Goal: Check status: Check status

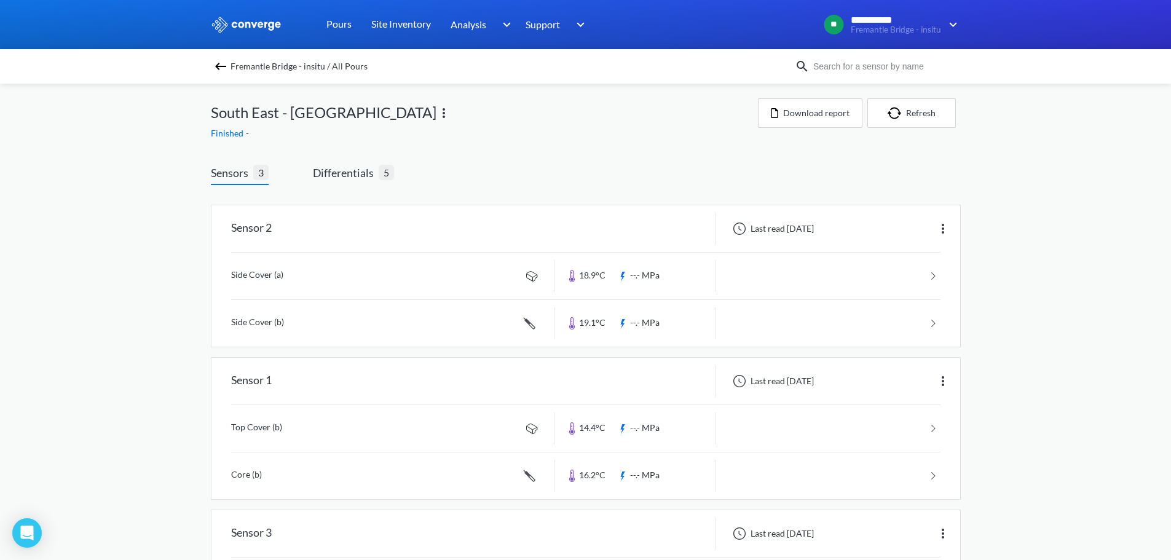
click at [254, 65] on span "Fremantle Bridge - insitu / All Pours" at bounding box center [299, 66] width 137 height 17
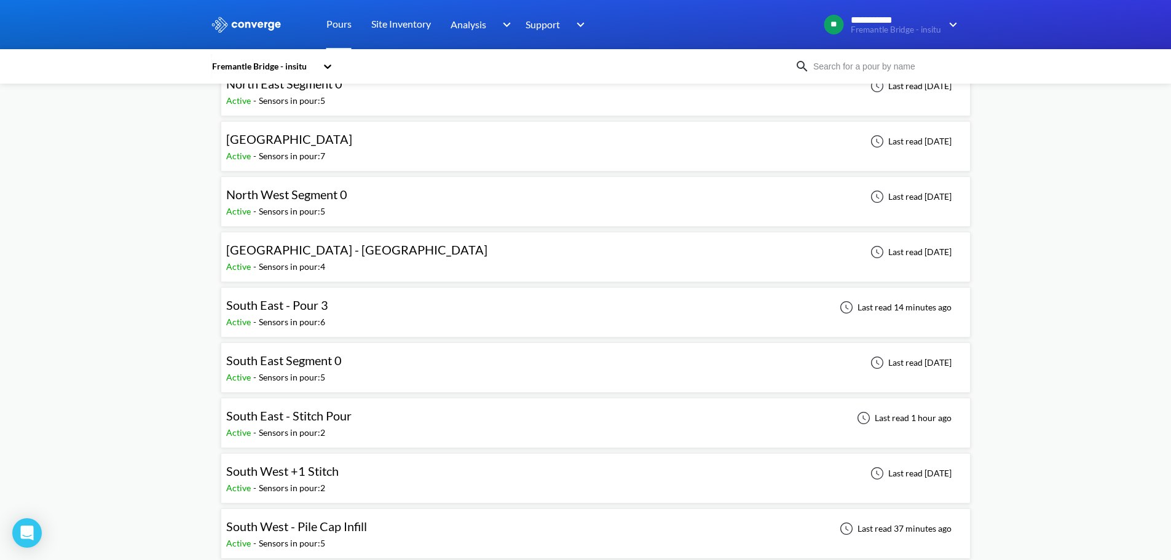
scroll to position [307, 0]
click at [338, 300] on div "South East - Pour 3 Active - Sensors in pour: 6 Last read 14 minutes ago" at bounding box center [595, 310] width 739 height 39
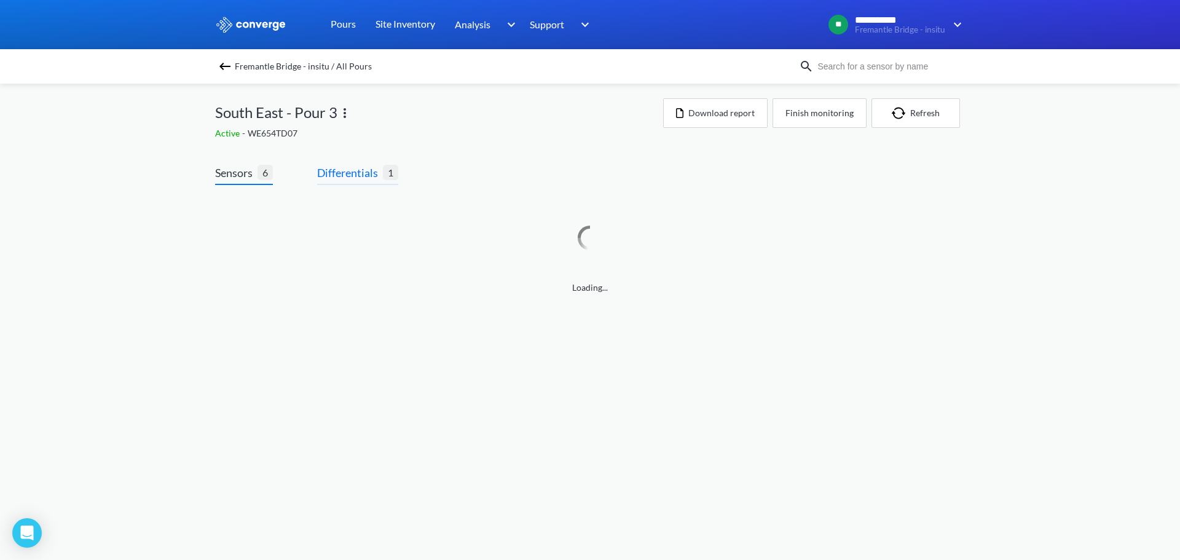
click at [370, 167] on span "Differentials" at bounding box center [350, 172] width 66 height 17
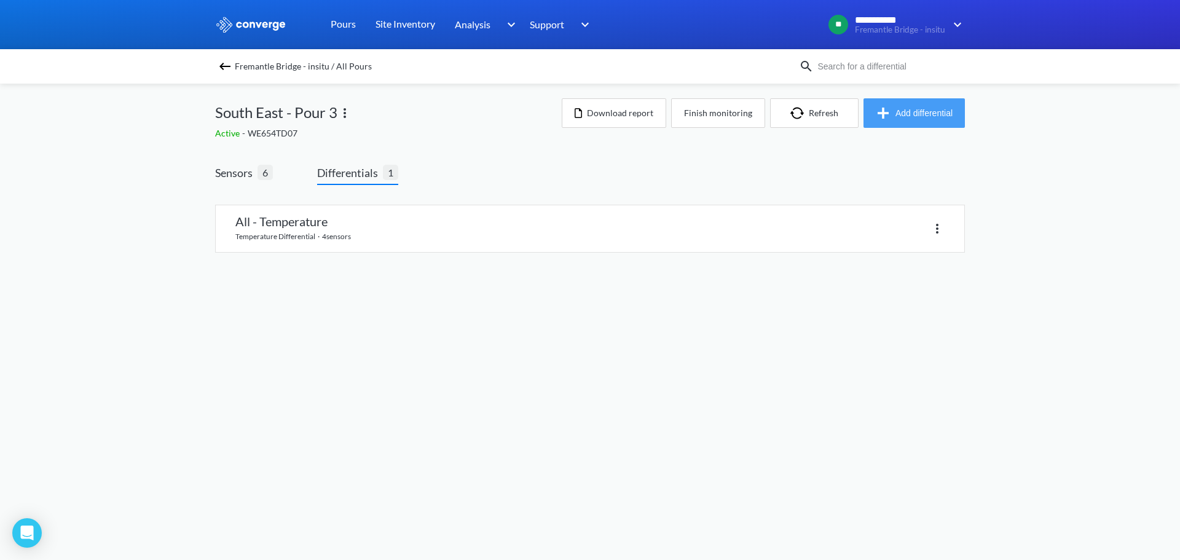
click at [885, 115] on img "button" at bounding box center [886, 113] width 20 height 15
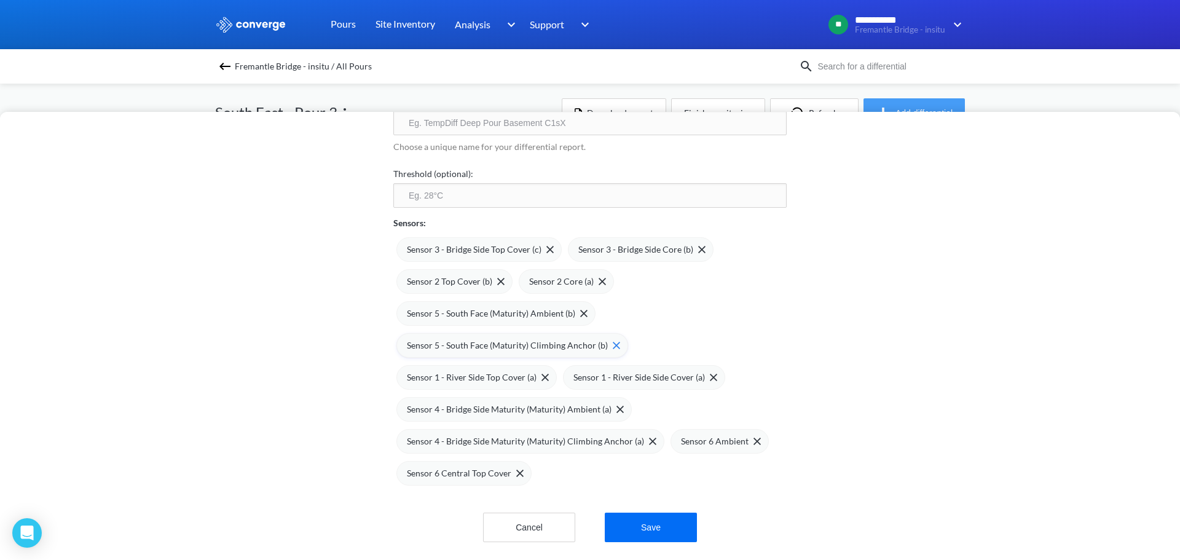
scroll to position [101, 0]
click at [580, 310] on img at bounding box center [583, 313] width 7 height 7
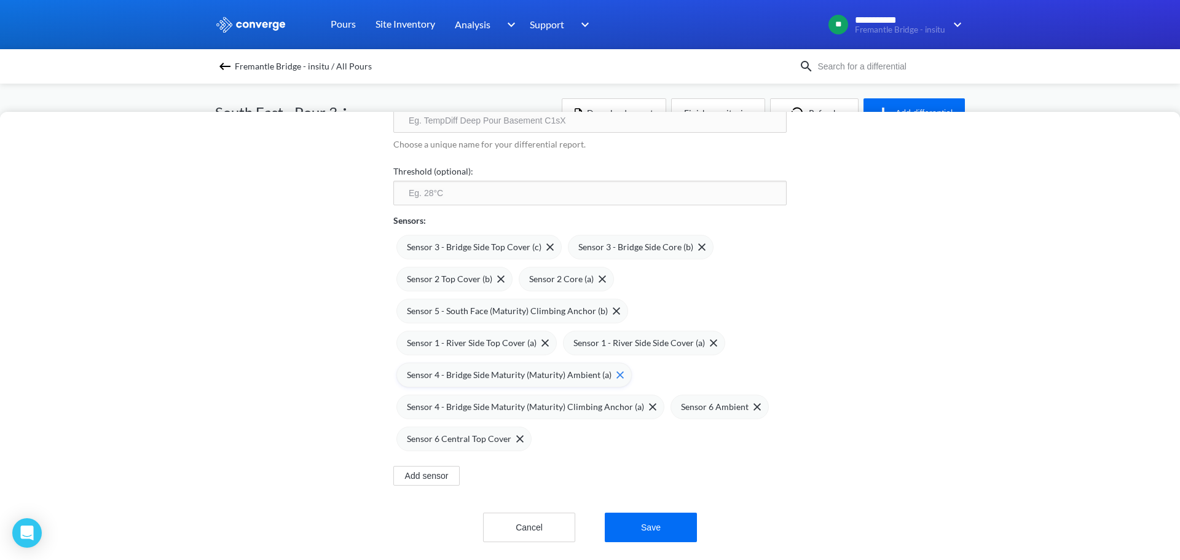
click at [612, 372] on div "Sensor 4 - Bridge Side Maturity (Maturity) Ambient (a)" at bounding box center [515, 375] width 217 height 14
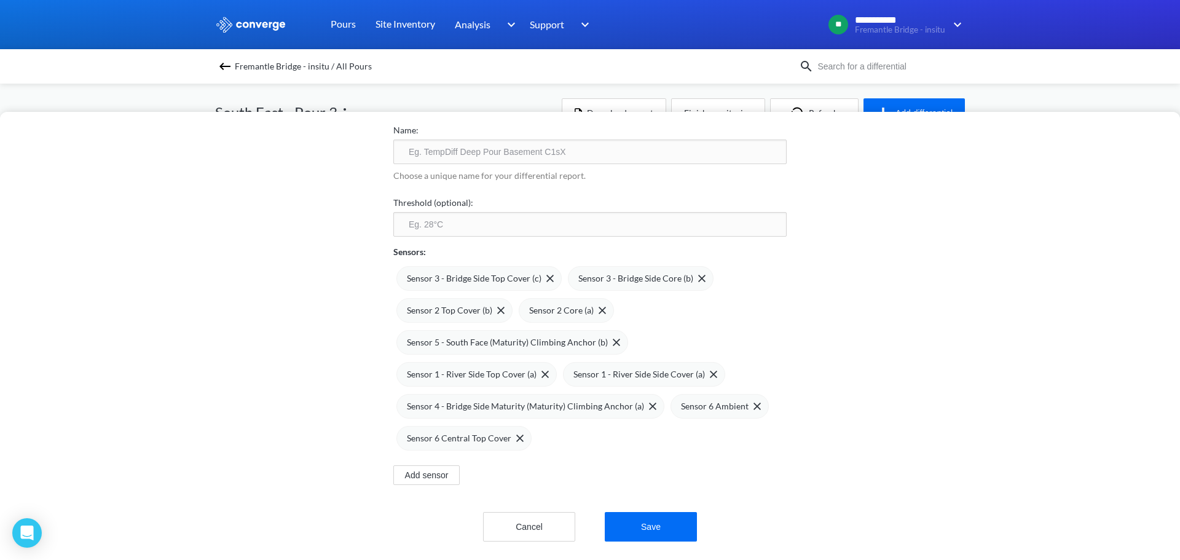
scroll to position [73, 0]
click at [750, 401] on div "Sensor 6 Ambient" at bounding box center [721, 407] width 80 height 14
click at [494, 306] on div "Sensor 2 Top Cover (b)" at bounding box center [456, 311] width 98 height 14
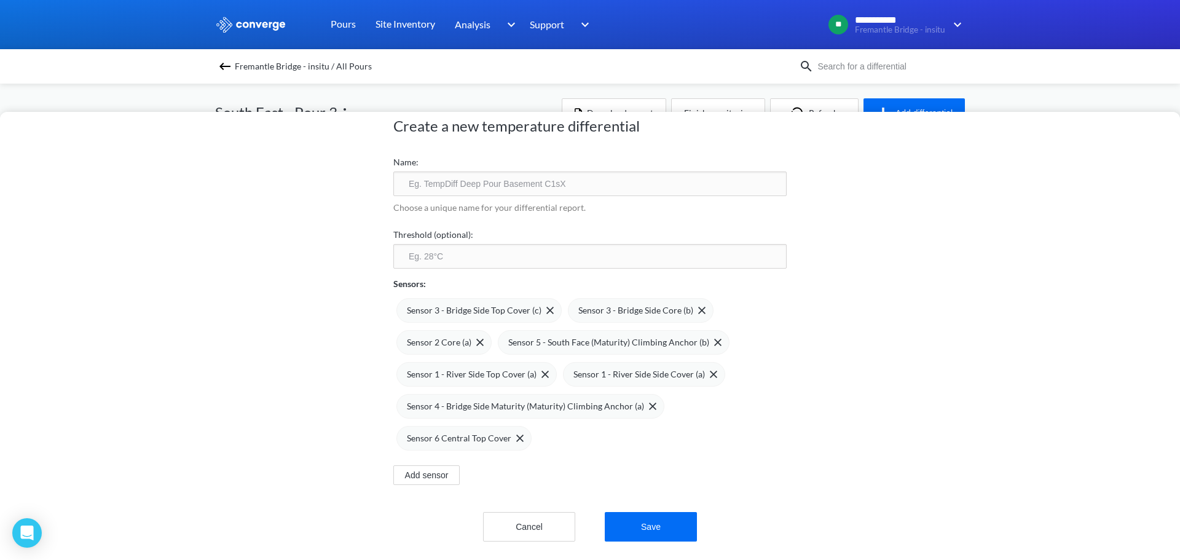
scroll to position [41, 0]
click at [547, 307] on img at bounding box center [550, 310] width 7 height 7
click at [653, 522] on button "Save" at bounding box center [651, 527] width 92 height 30
click at [501, 172] on input "text" at bounding box center [589, 184] width 393 height 25
type input "All - Maturity Included"
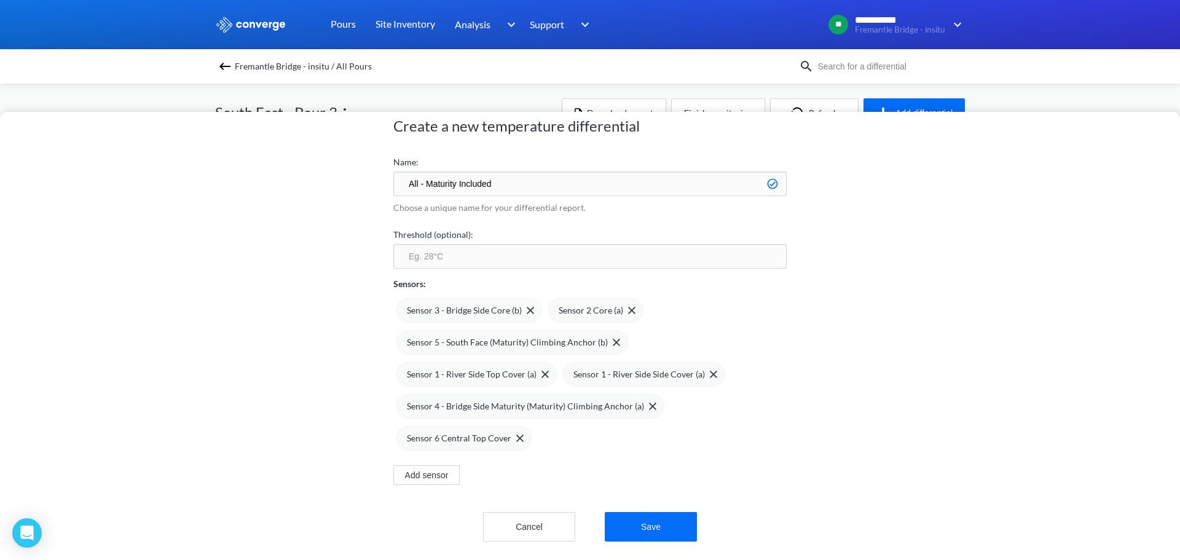
click at [480, 255] on input "number" at bounding box center [589, 256] width 393 height 25
type input "20"
click at [671, 518] on button "Save" at bounding box center [651, 527] width 92 height 30
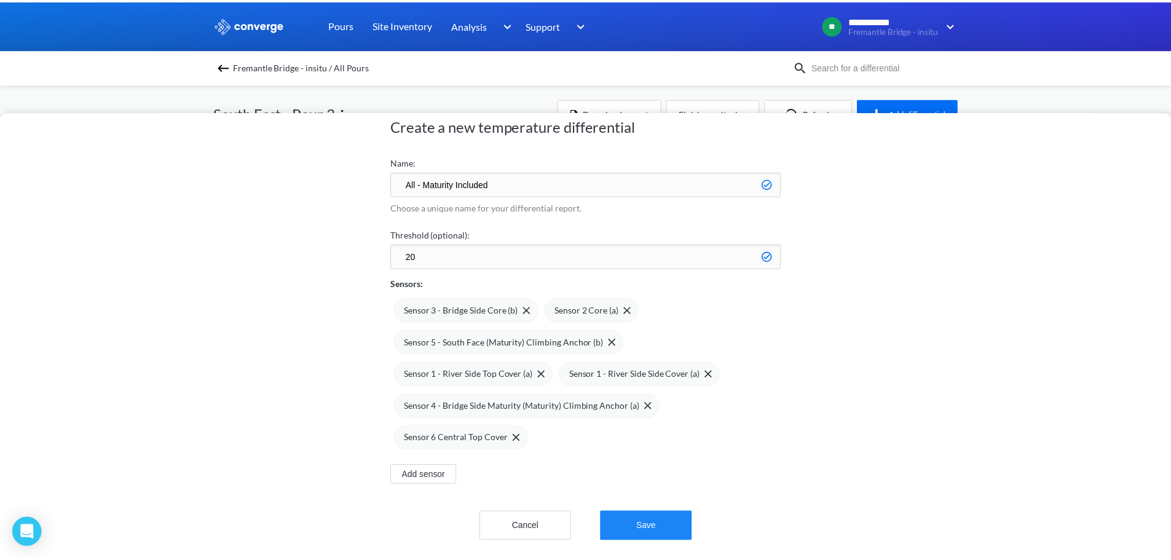
scroll to position [0, 0]
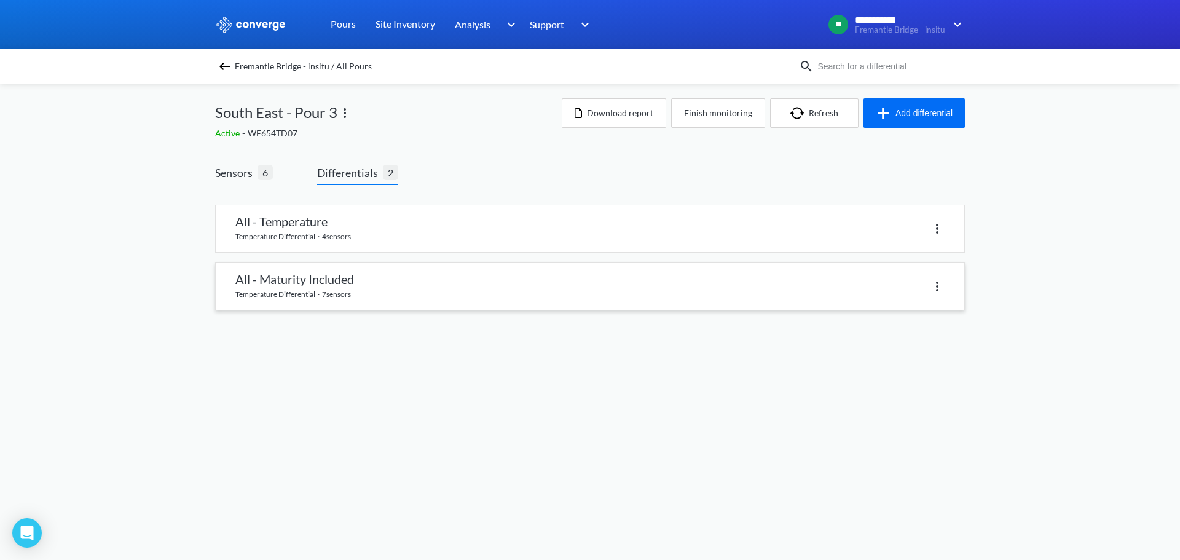
click at [435, 280] on link at bounding box center [590, 286] width 749 height 47
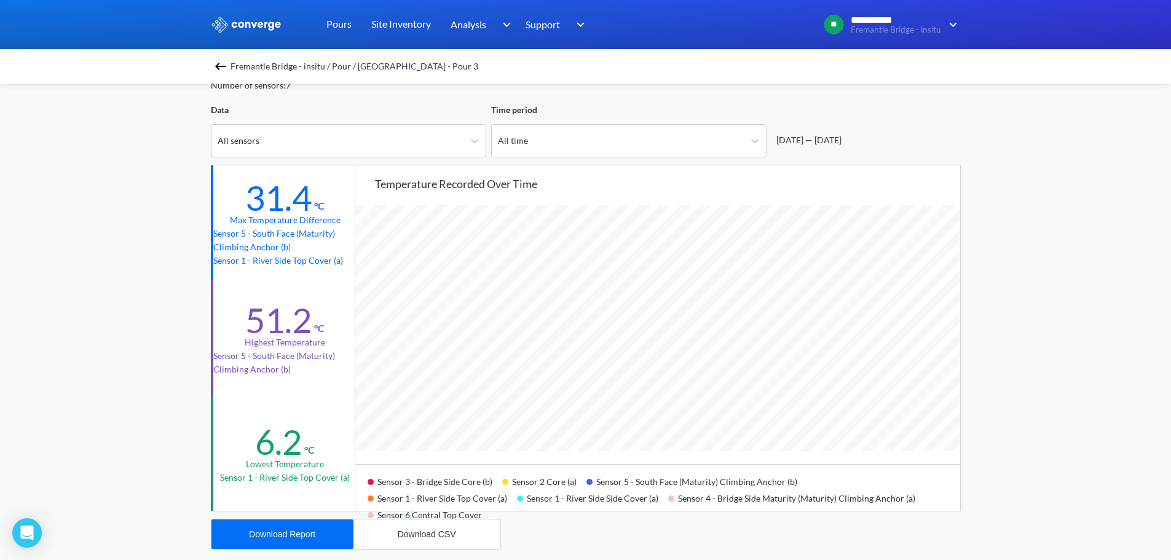
scroll to position [1030, 1171]
drag, startPoint x: 292, startPoint y: 248, endPoint x: 335, endPoint y: 260, distance: 44.8
click at [335, 260] on div "Sensor 5 - South Face (Maturity) Climbing Anchor (b) Sensor 1 - River Side Top …" at bounding box center [285, 247] width 144 height 41
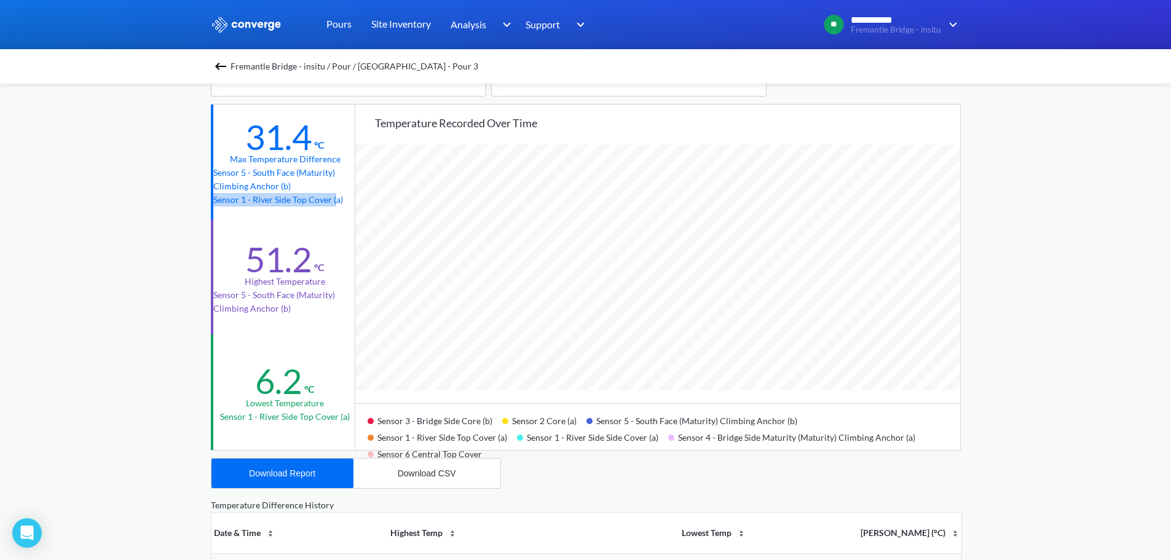
scroll to position [123, 0]
click at [301, 199] on p "Sensor 1 - River Side Top Cover (a)" at bounding box center [285, 199] width 144 height 14
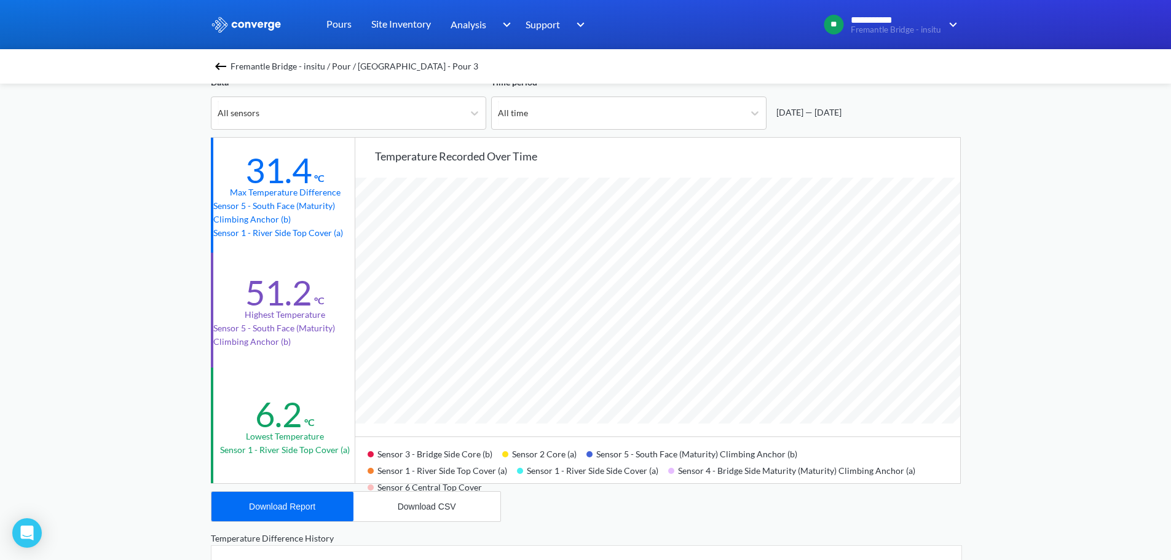
scroll to position [61, 0]
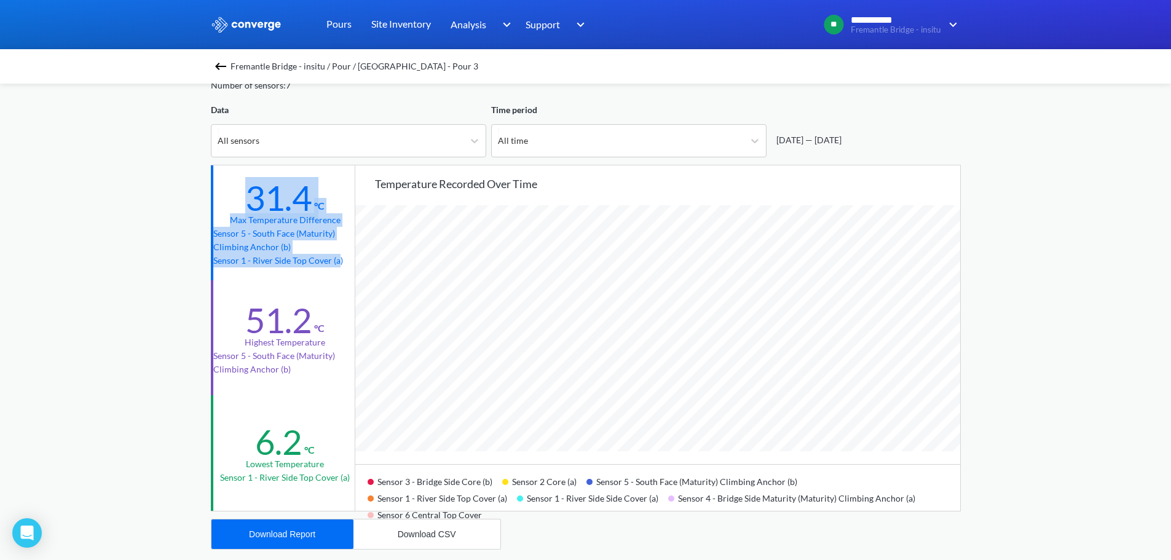
drag, startPoint x: 236, startPoint y: 186, endPoint x: 339, endPoint y: 264, distance: 129.0
click at [339, 264] on div "31.4 °C Max temperature difference Sensor 5 - South Face (Maturity) Climbing An…" at bounding box center [284, 222] width 146 height 115
click at [290, 246] on p "Sensor 5 - South Face (Maturity) Climbing Anchor (b)" at bounding box center [285, 240] width 144 height 27
drag, startPoint x: 304, startPoint y: 247, endPoint x: 213, endPoint y: 235, distance: 91.7
click at [213, 235] on p "Sensor 5 - South Face (Maturity) Climbing Anchor (b)" at bounding box center [285, 240] width 144 height 27
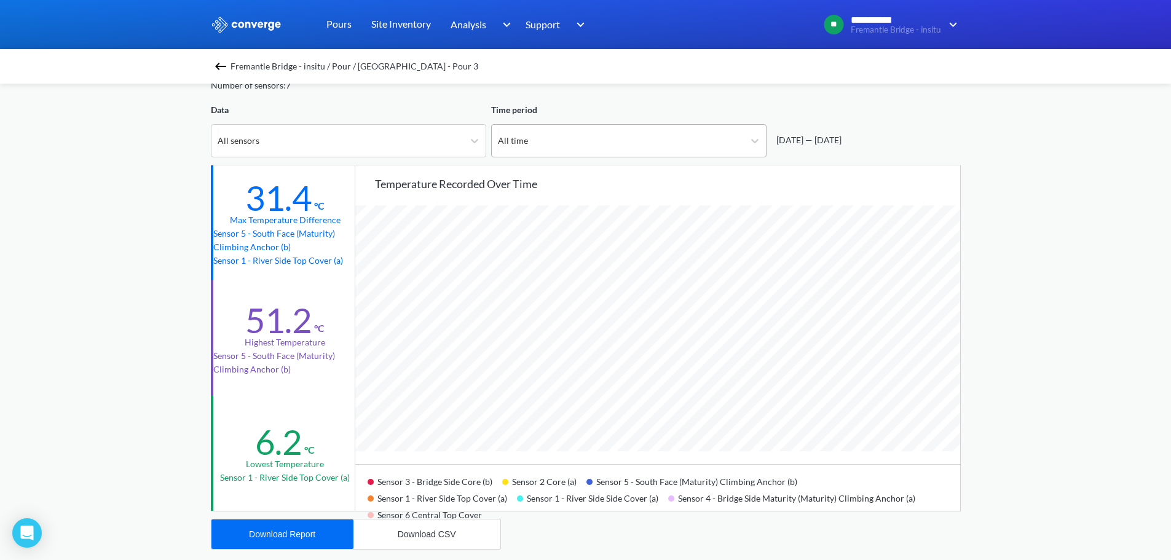
click at [547, 151] on div "All time" at bounding box center [618, 141] width 252 height 32
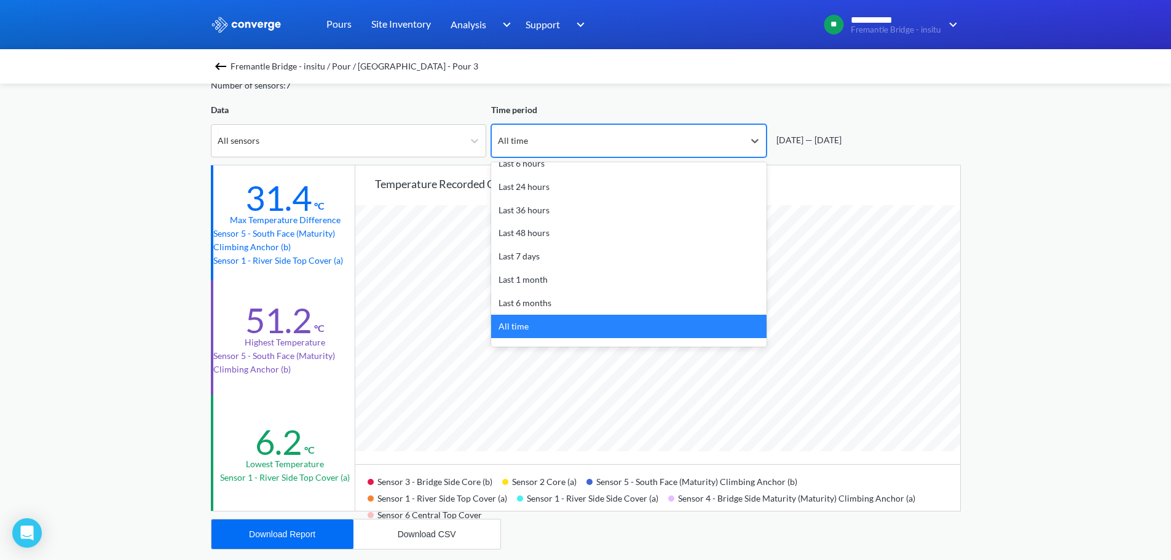
scroll to position [54, 0]
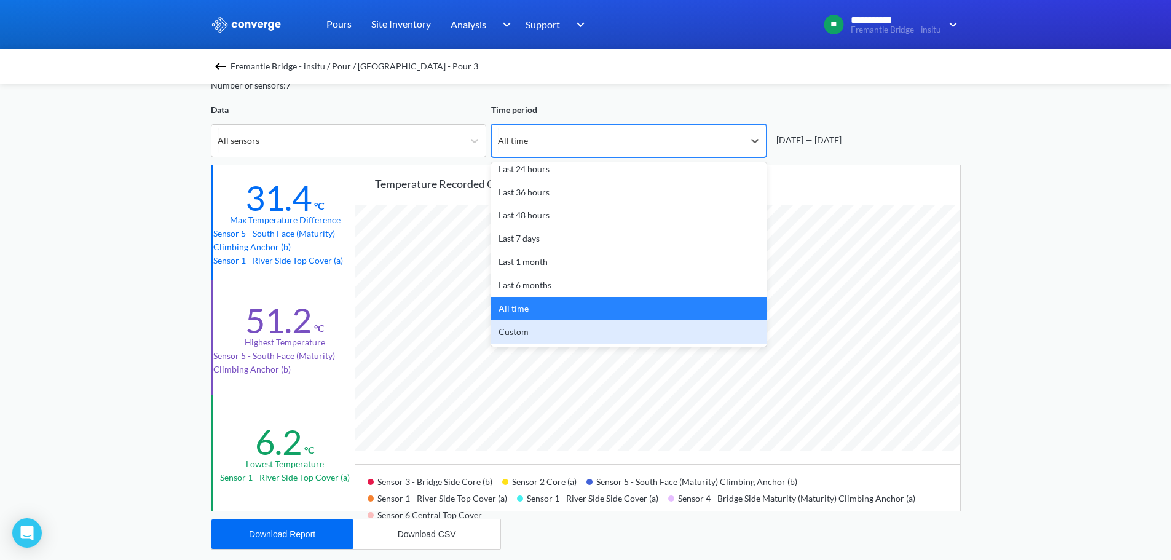
click at [546, 336] on div "Custom" at bounding box center [628, 331] width 275 height 23
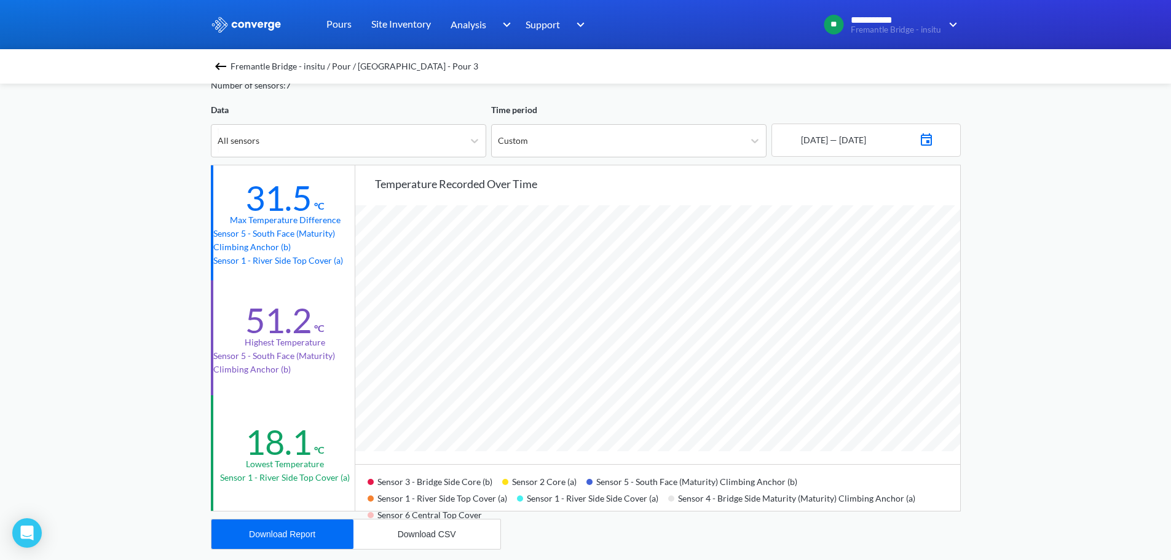
scroll to position [1030, 1171]
click at [934, 143] on img at bounding box center [926, 138] width 15 height 17
click at [904, 259] on td "19" at bounding box center [905, 264] width 20 height 19
click at [1042, 272] on div "**********" at bounding box center [585, 454] width 1171 height 1030
drag, startPoint x: 1160, startPoint y: 329, endPoint x: 1037, endPoint y: 299, distance: 126.6
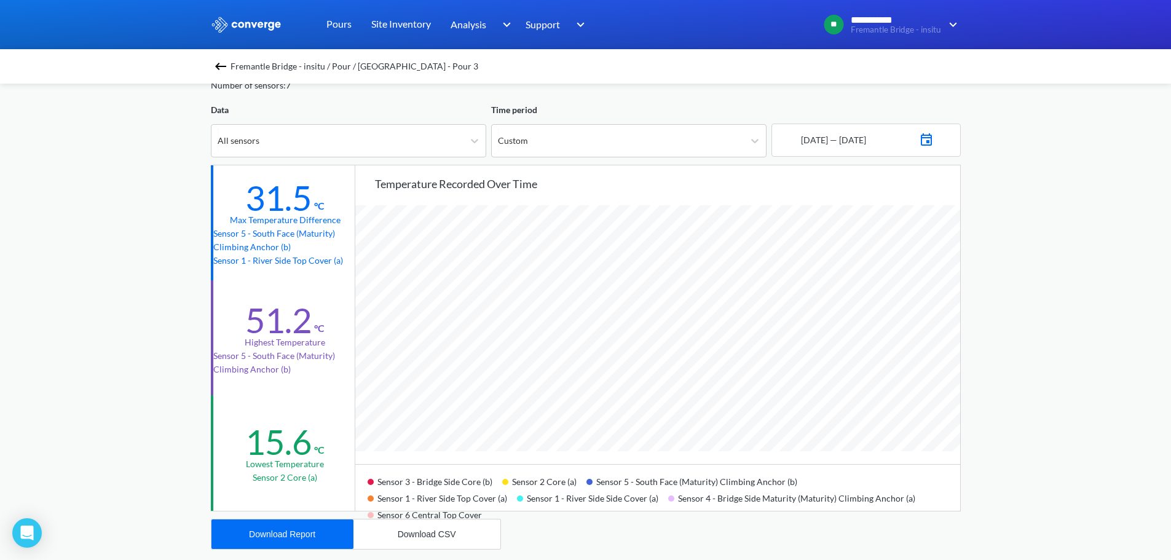
click at [1161, 328] on div "**********" at bounding box center [585, 454] width 1171 height 1030
drag, startPoint x: 374, startPoint y: 500, endPoint x: 508, endPoint y: 502, distance: 134.0
click at [508, 502] on div "Sensor 1 - River Side Top Cover (a)" at bounding box center [442, 497] width 149 height 17
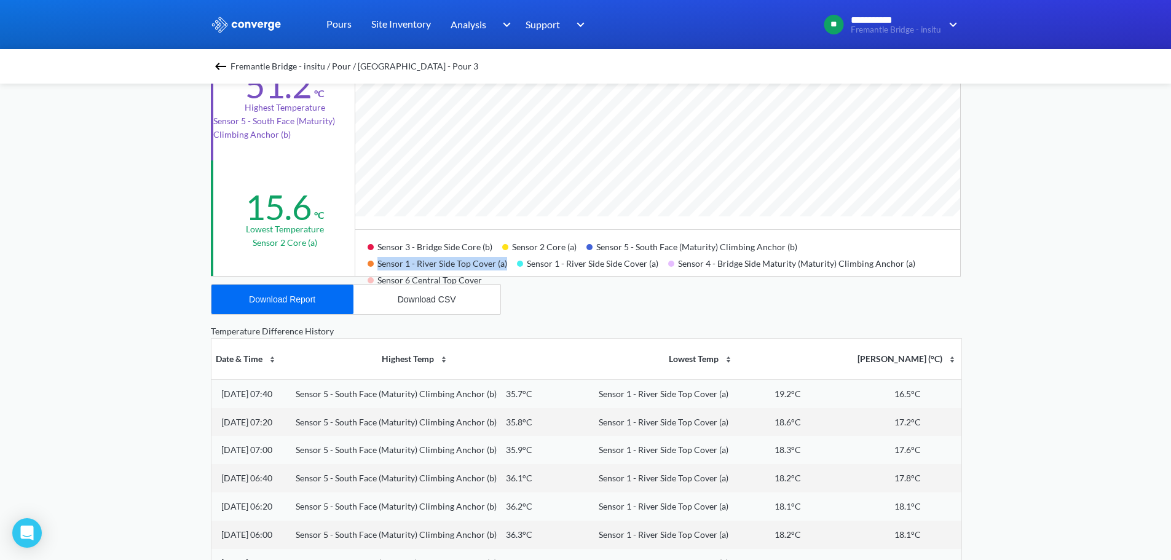
scroll to position [0, 0]
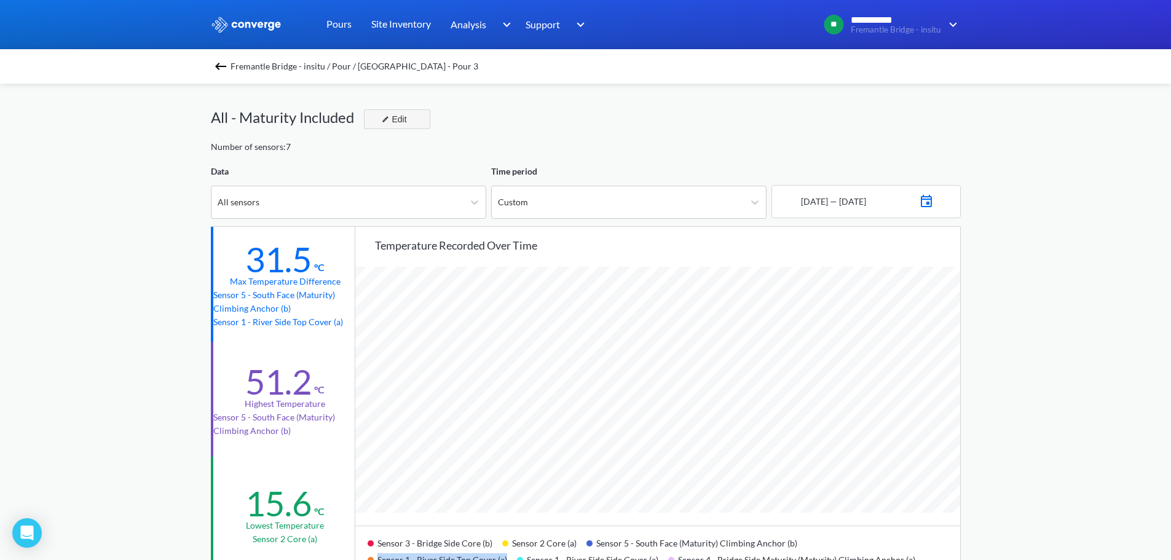
click at [391, 119] on div "Edit" at bounding box center [393, 119] width 32 height 15
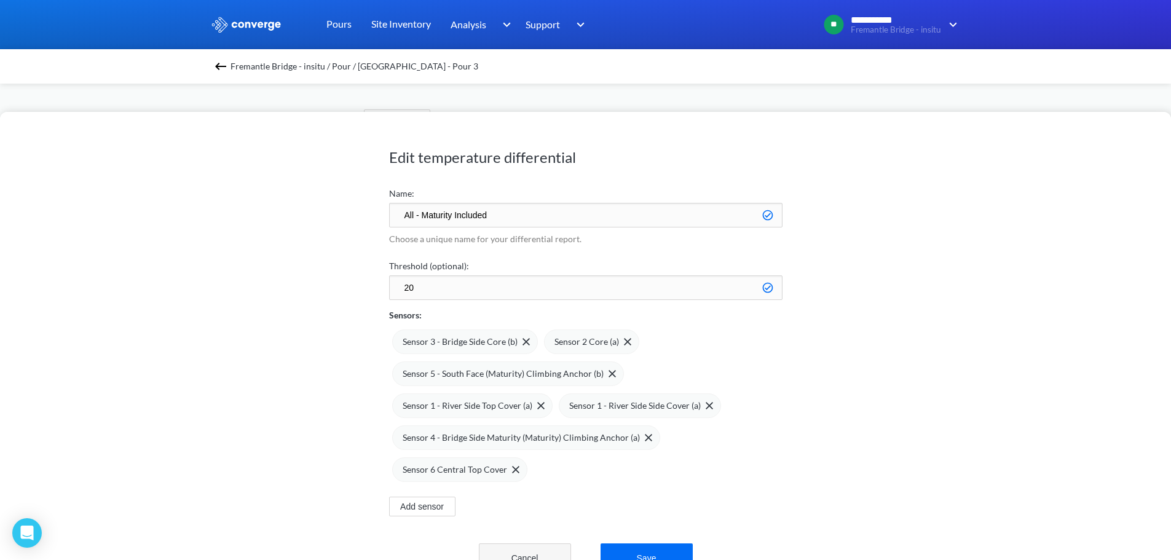
click at [526, 548] on button "Cancel" at bounding box center [525, 558] width 92 height 30
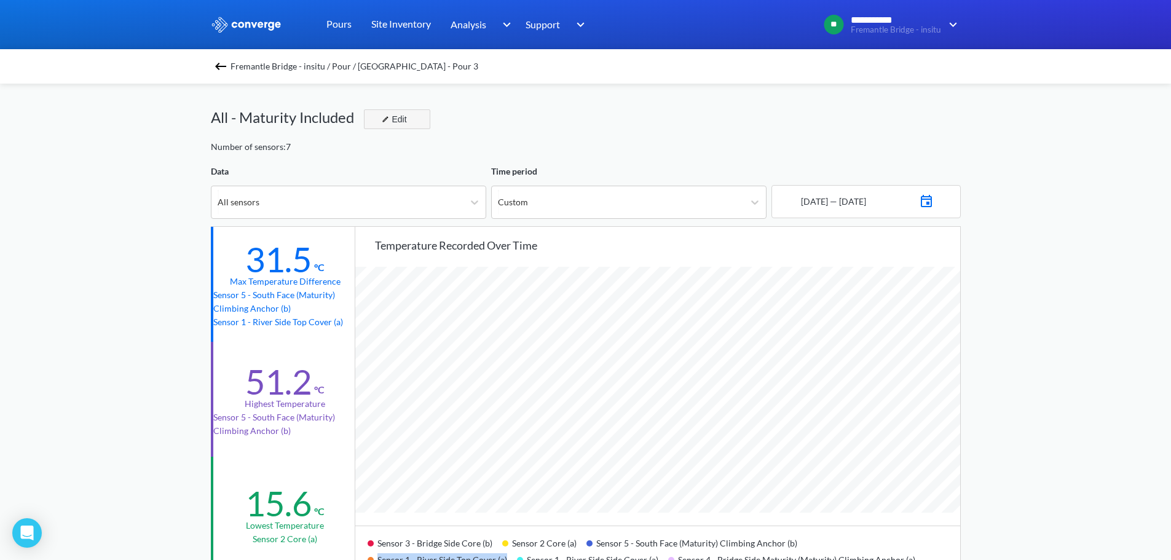
click at [409, 125] on div "Edit" at bounding box center [393, 119] width 32 height 15
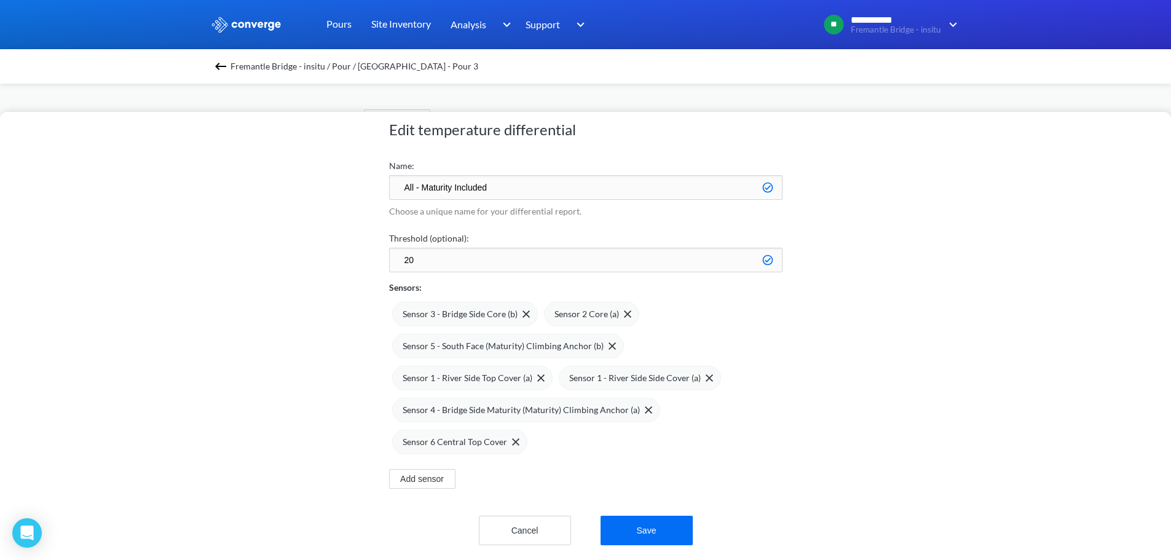
scroll to position [41, 0]
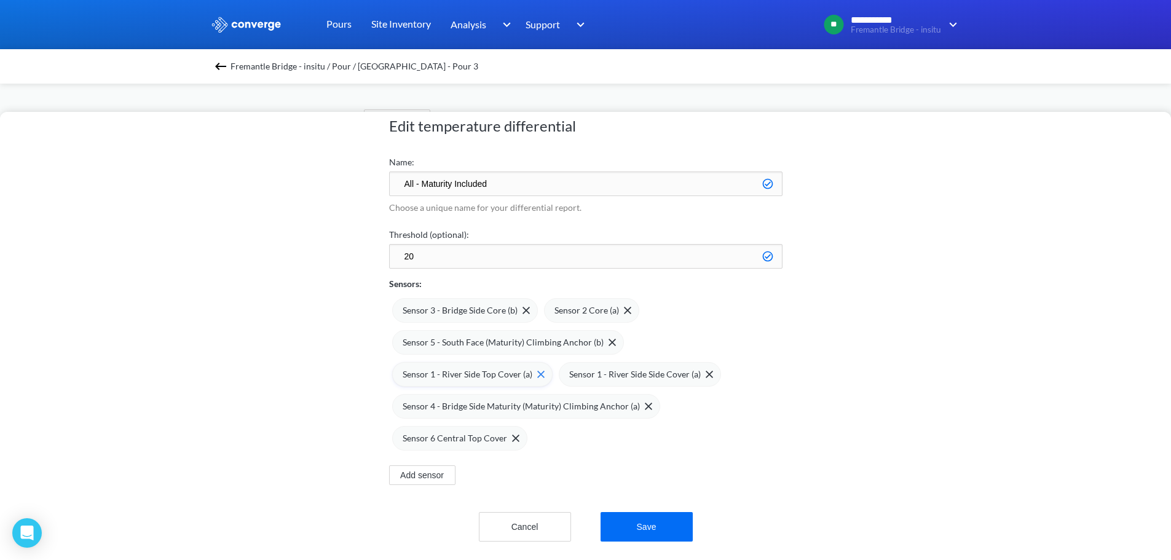
click at [532, 371] on span at bounding box center [538, 374] width 12 height 7
click at [641, 513] on button "Save" at bounding box center [647, 527] width 92 height 30
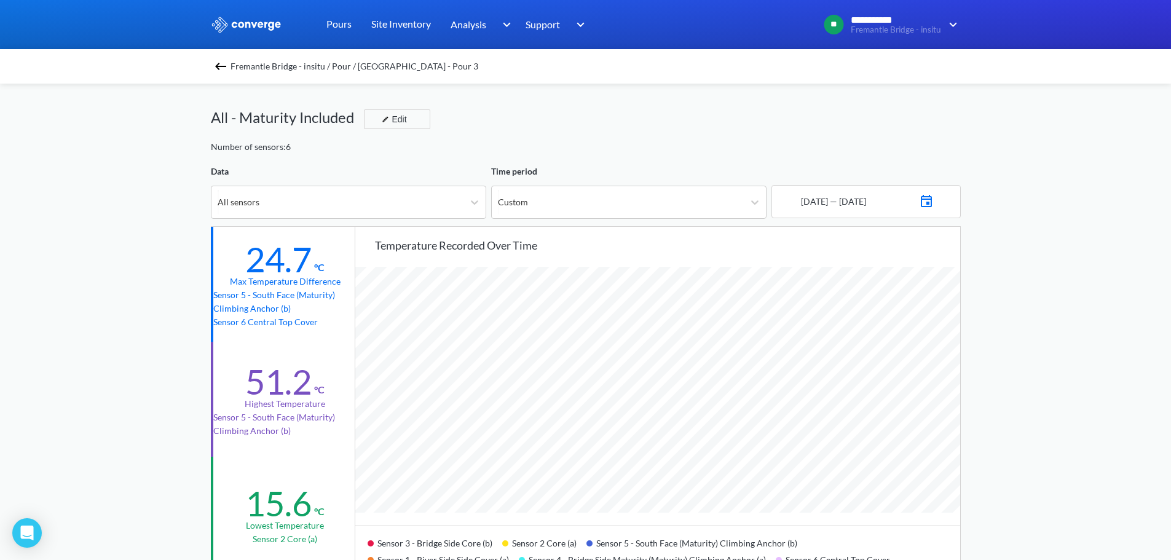
scroll to position [61, 0]
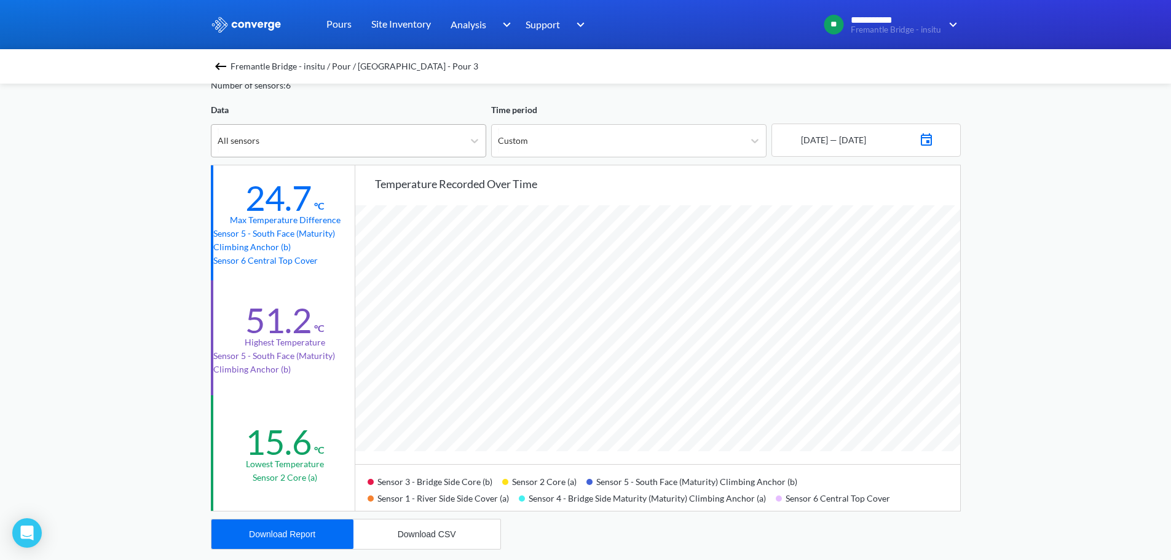
click at [437, 141] on div "All sensors" at bounding box center [337, 141] width 252 height 32
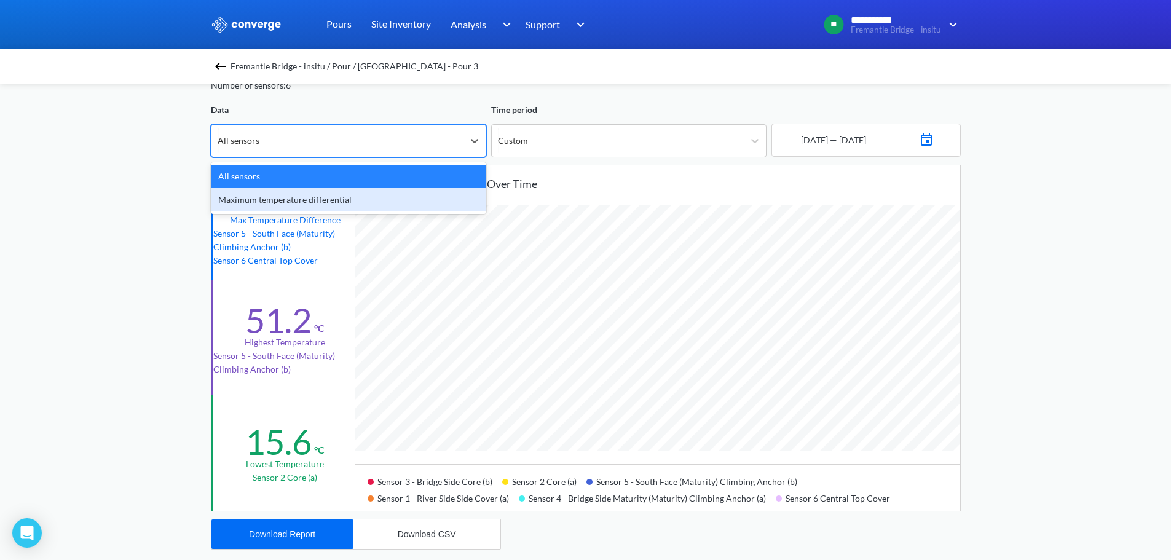
click at [314, 202] on div "Maximum temperature differential" at bounding box center [348, 199] width 275 height 23
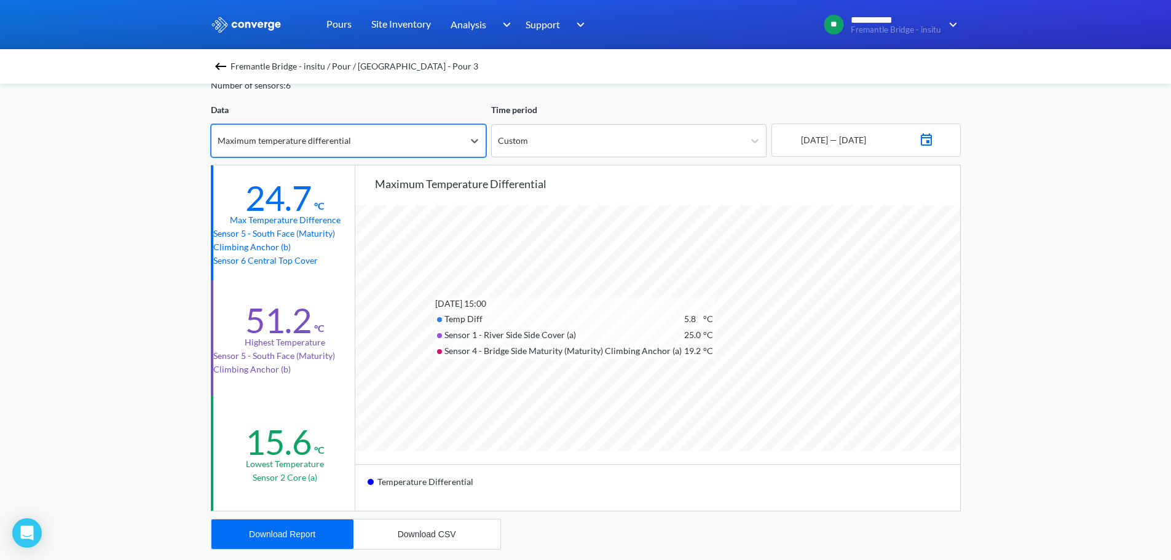
scroll to position [1030, 1171]
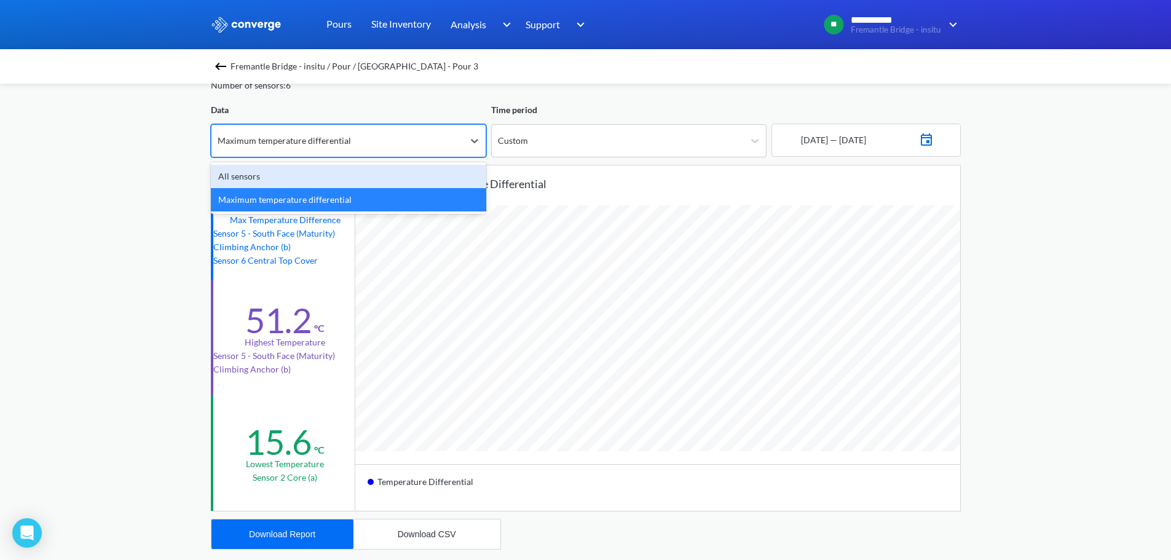
click at [387, 150] on div "Maximum temperature differential" at bounding box center [337, 141] width 252 height 32
click at [289, 173] on div "All sensors" at bounding box center [348, 176] width 275 height 23
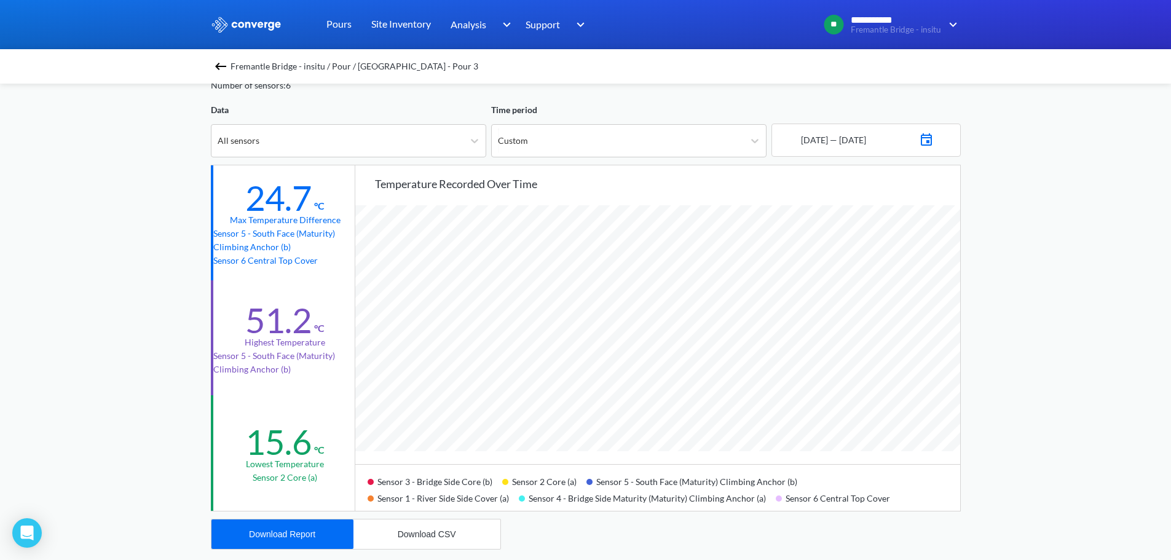
click at [320, 107] on div "Data" at bounding box center [348, 110] width 275 height 14
click at [320, 97] on div "Fremantle Bridge - insitu / Pour / [GEOGRAPHIC_DATA] - Pour 3 All - Maturity In…" at bounding box center [586, 495] width 750 height 947
click at [320, 71] on span "Fremantle Bridge - insitu / Pour / [GEOGRAPHIC_DATA] - Pour 3" at bounding box center [355, 66] width 248 height 17
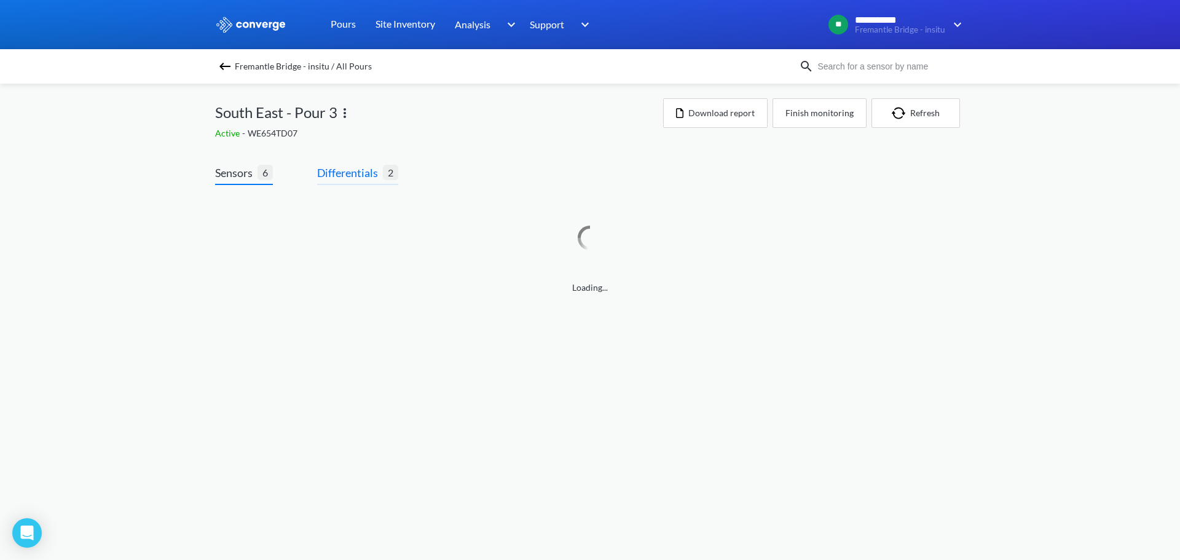
click at [350, 174] on span "Differentials" at bounding box center [350, 172] width 66 height 17
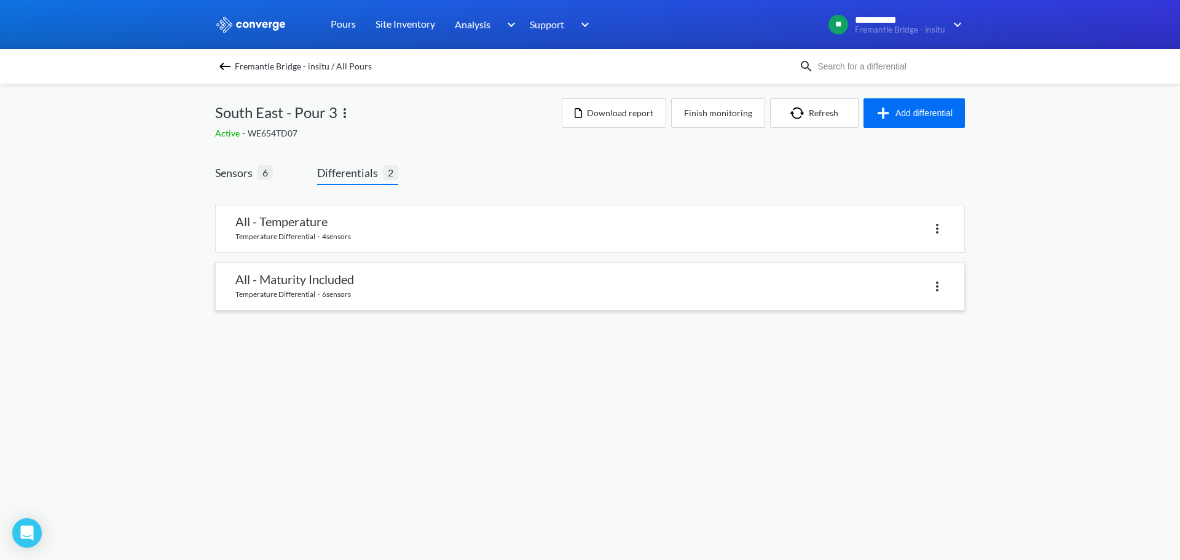
click at [302, 283] on link at bounding box center [590, 286] width 749 height 47
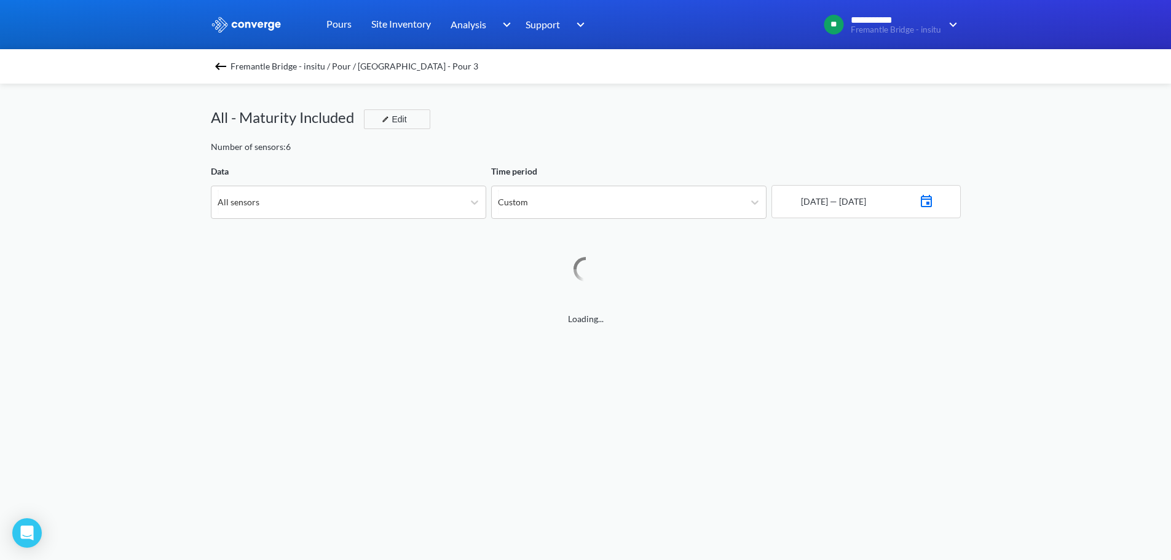
click at [322, 67] on span "Fremantle Bridge - insitu / Pour / [GEOGRAPHIC_DATA] - Pour 3" at bounding box center [355, 66] width 248 height 17
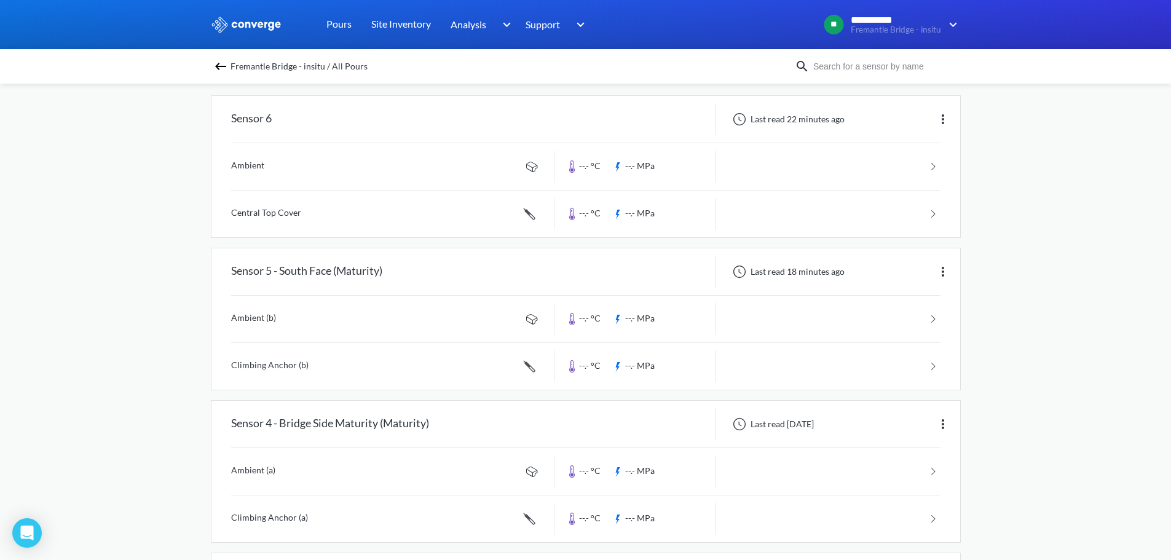
scroll to position [123, 0]
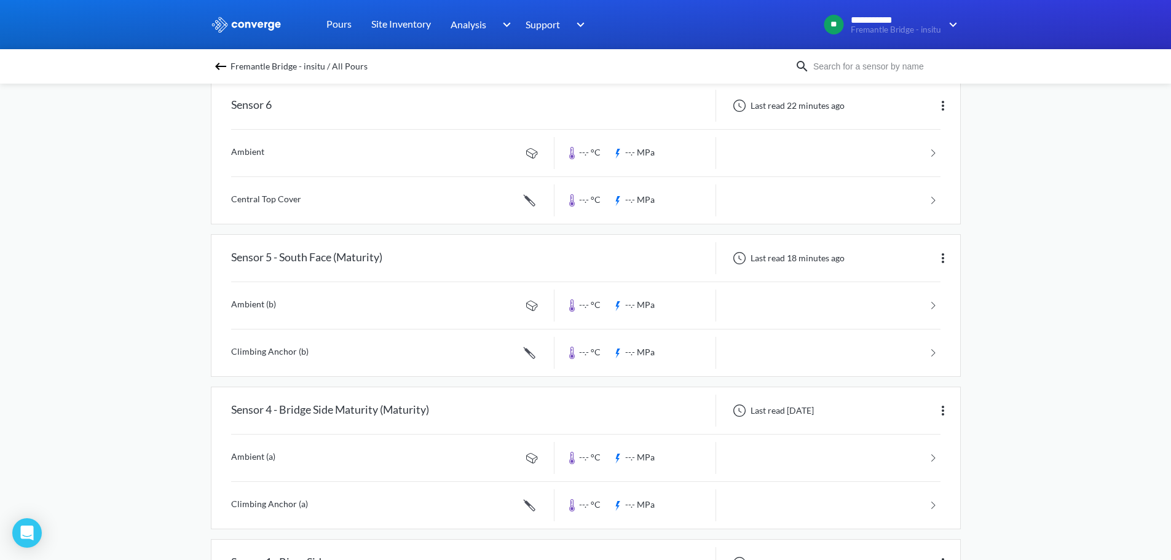
click at [167, 369] on div "**********" at bounding box center [585, 444] width 1171 height 1134
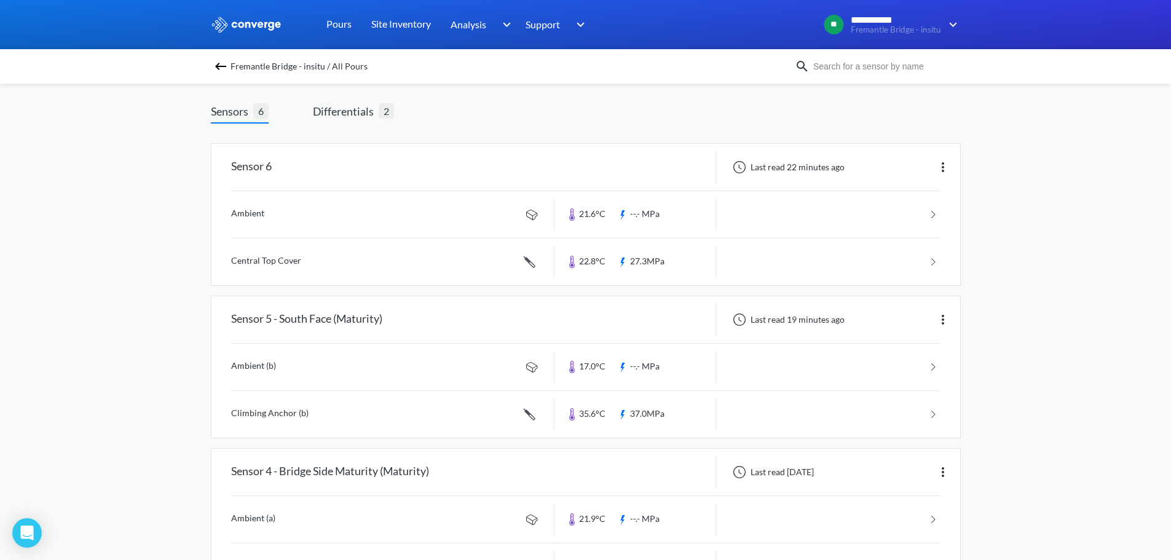
scroll to position [0, 0]
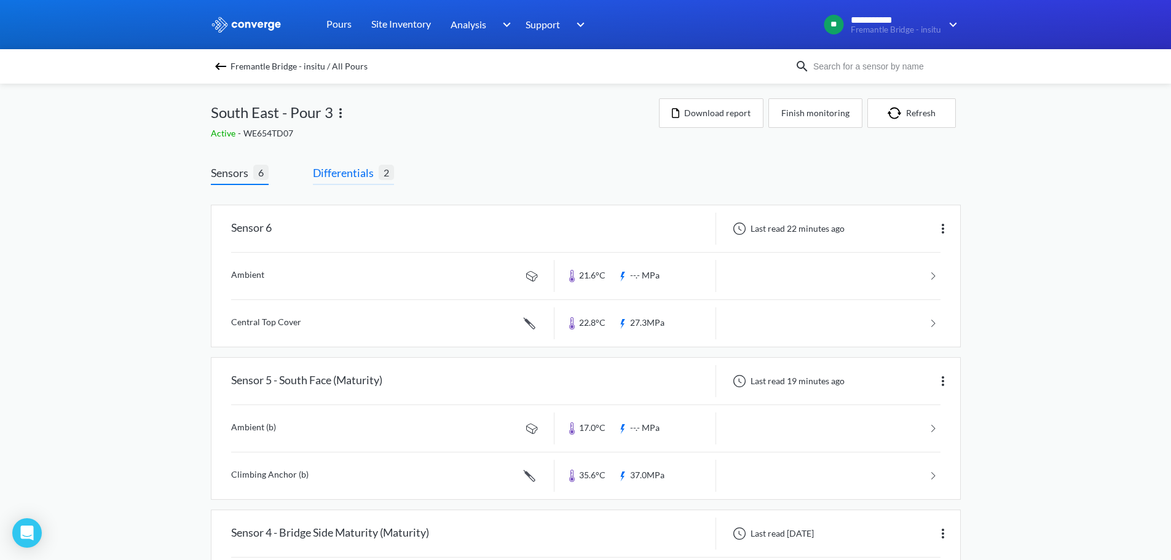
click at [321, 173] on span "Differentials" at bounding box center [346, 172] width 66 height 17
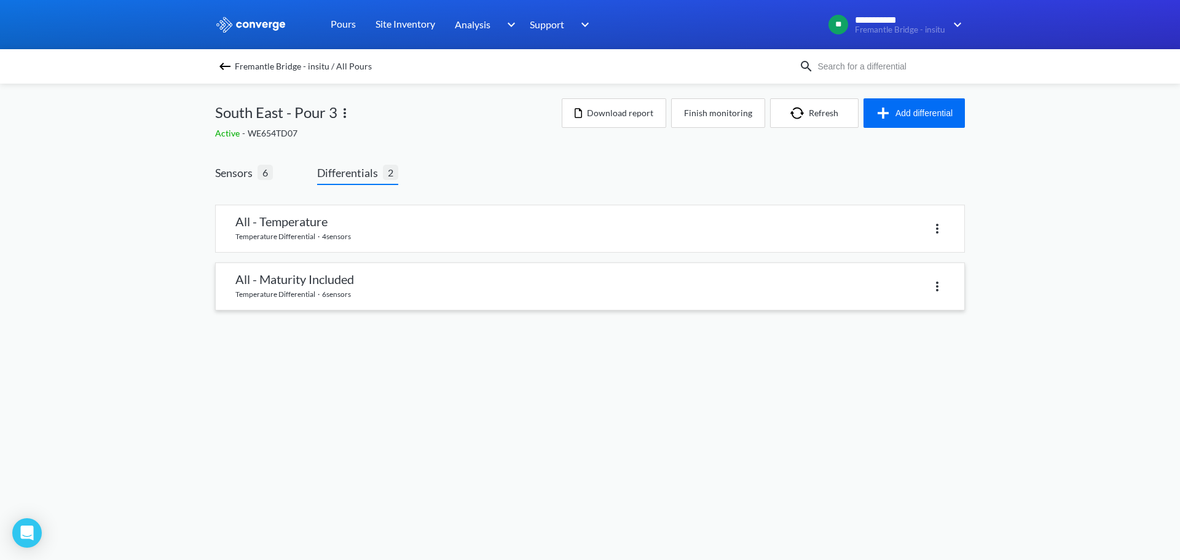
click at [336, 283] on link at bounding box center [590, 286] width 749 height 47
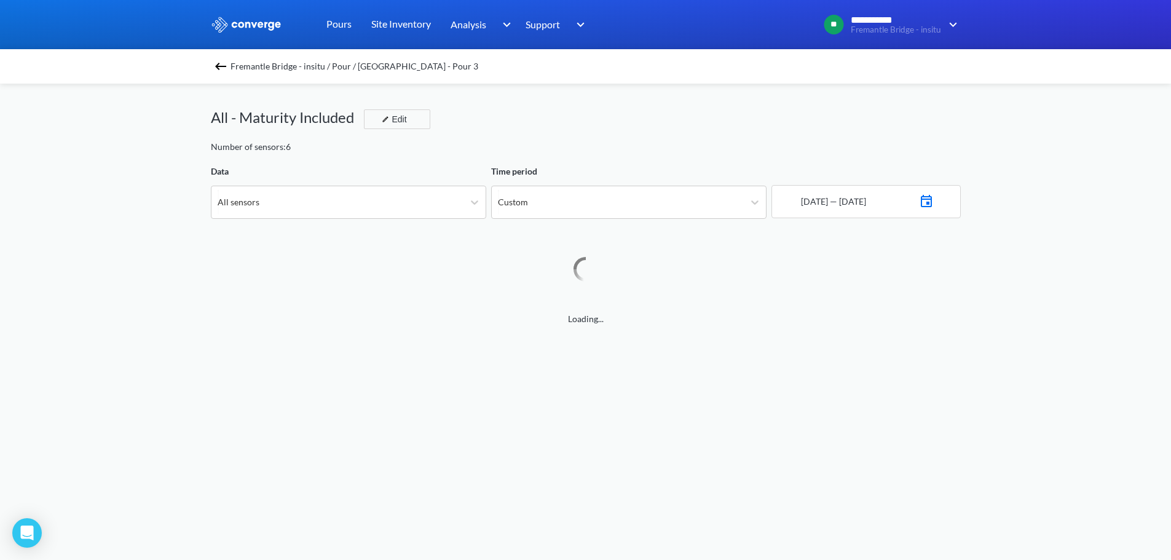
click at [245, 69] on span "Fremantle Bridge - insitu / Pour / [GEOGRAPHIC_DATA] - Pour 3" at bounding box center [355, 66] width 248 height 17
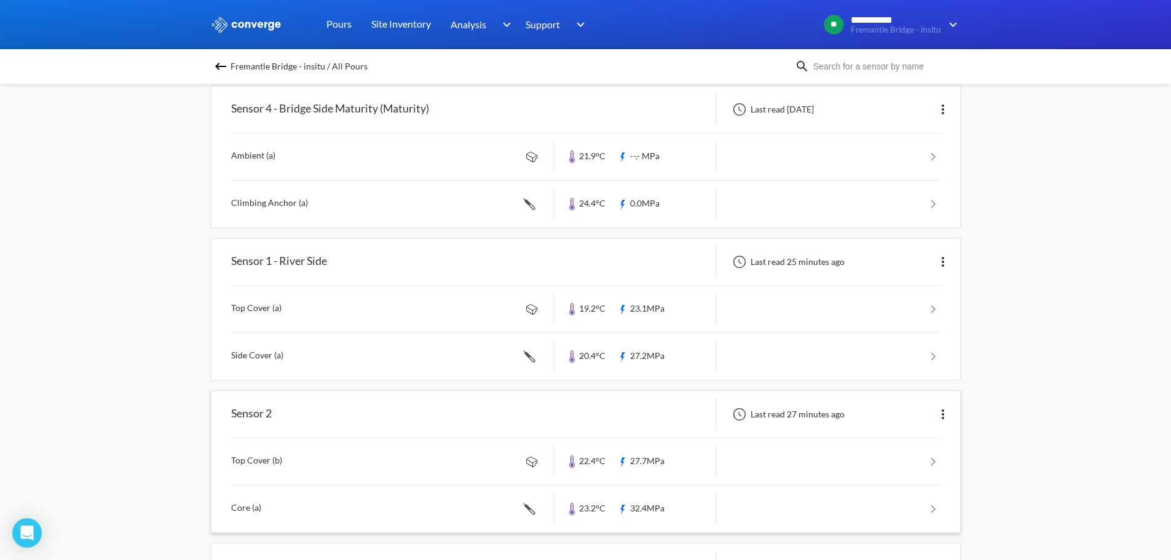
scroll to position [369, 0]
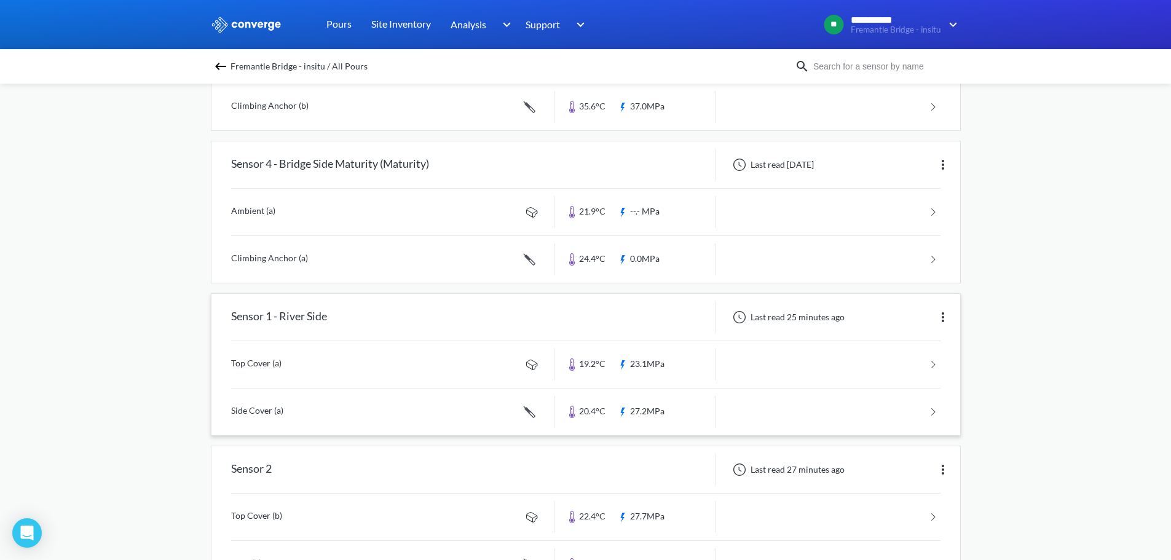
click at [457, 371] on link at bounding box center [585, 364] width 709 height 47
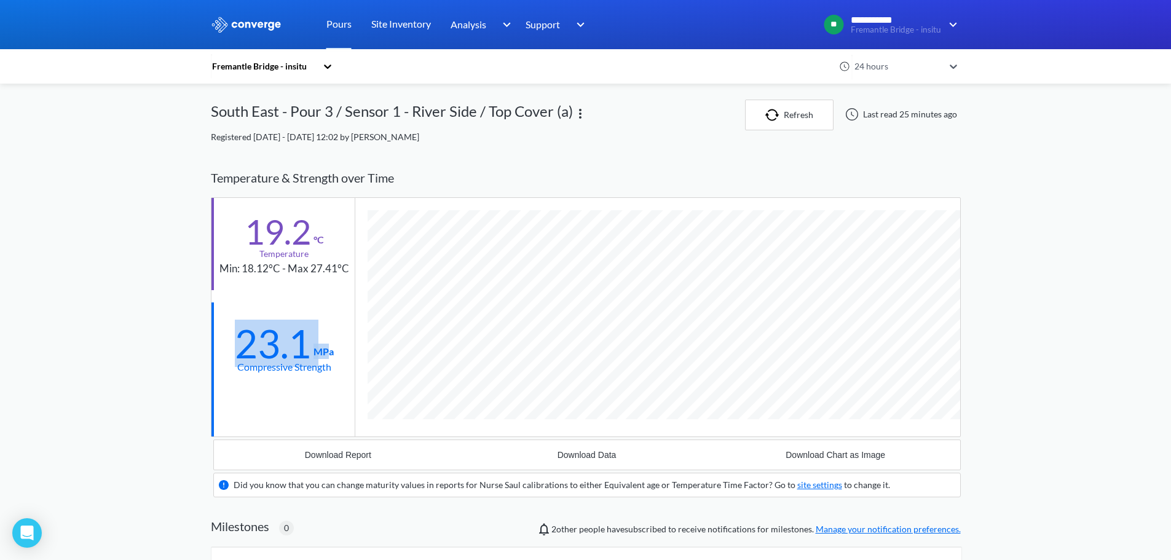
drag, startPoint x: 242, startPoint y: 349, endPoint x: 356, endPoint y: 342, distance: 114.0
click at [334, 347] on div "23.1 MPa Compressive Strength" at bounding box center [282, 348] width 143 height 92
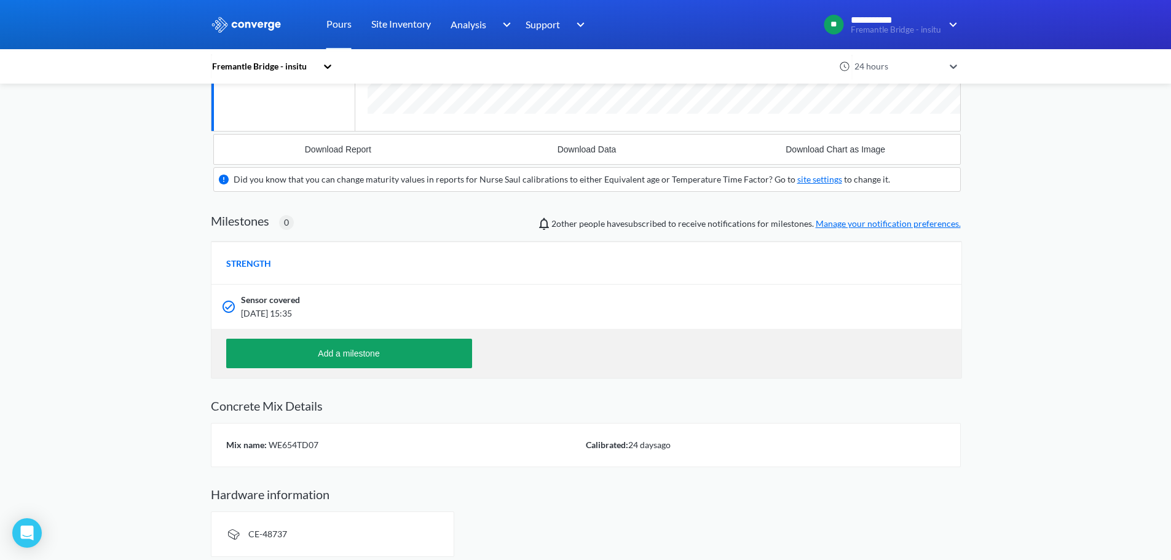
scroll to position [307, 0]
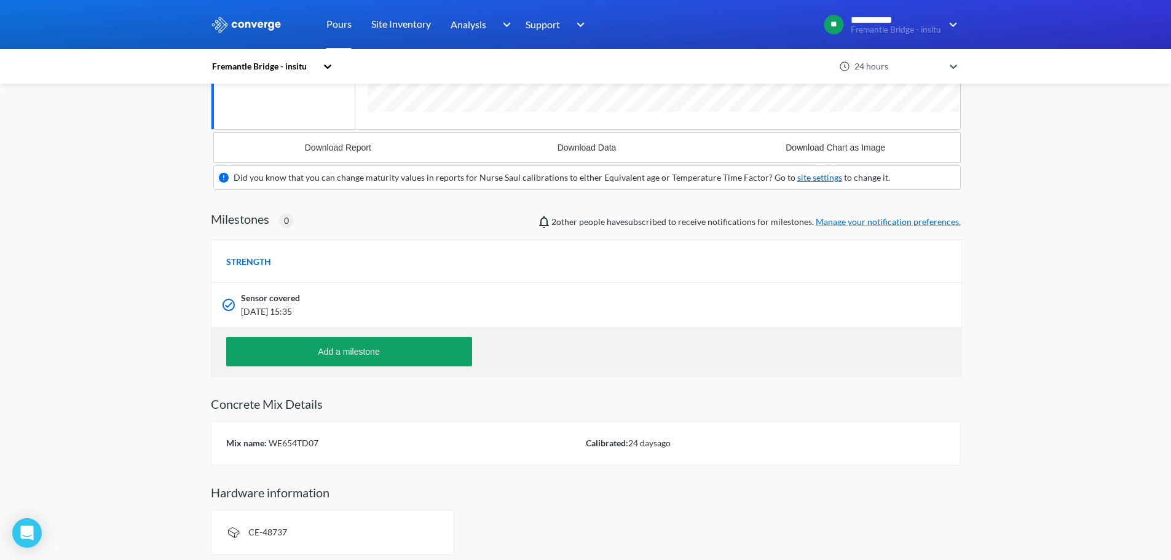
drag, startPoint x: 326, startPoint y: 312, endPoint x: 369, endPoint y: 312, distance: 42.4
click at [369, 312] on span "[DATE] 15:35" at bounding box center [519, 312] width 557 height 14
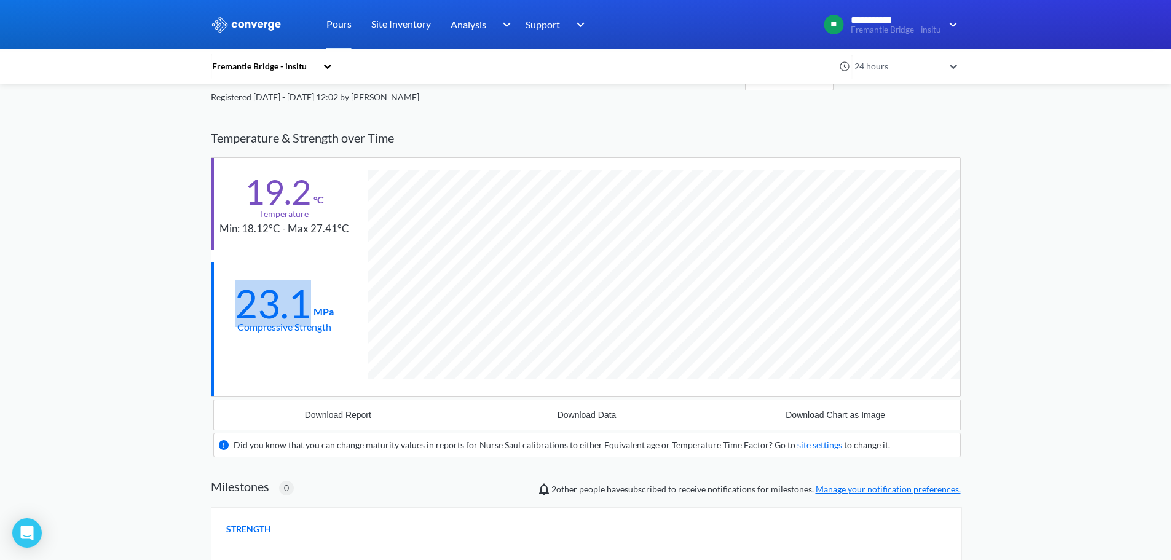
scroll to position [61, 0]
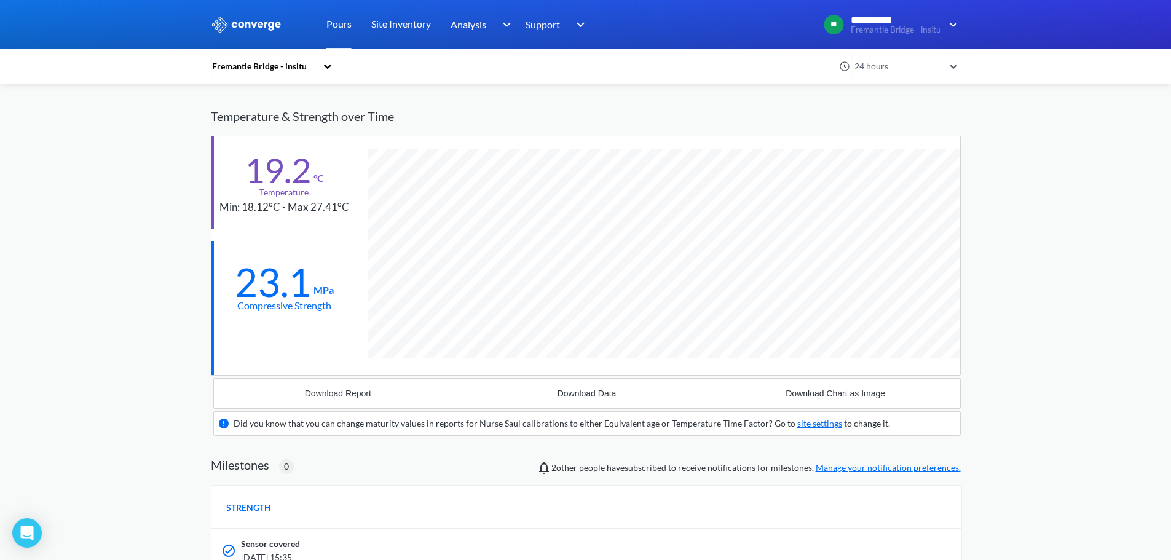
click at [291, 69] on div "Fremantle Bridge - insitu" at bounding box center [264, 67] width 106 height 14
click at [290, 101] on div "Fremantle Bridge - insitu" at bounding box center [272, 99] width 123 height 23
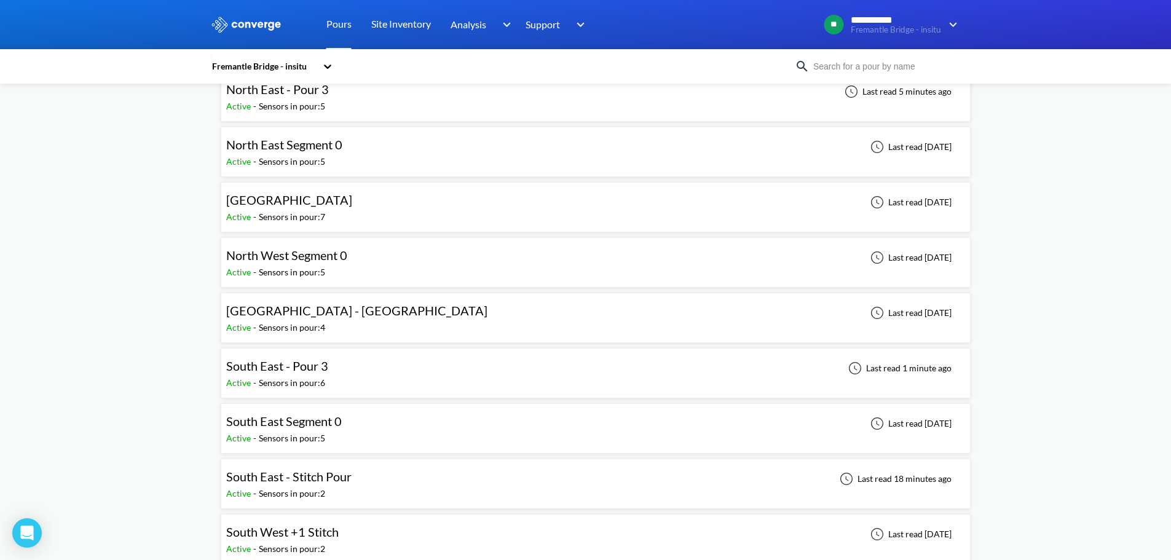
scroll to position [246, 0]
click at [372, 373] on div "South East - Pour 3 Active - Sensors in pour: 6 Last read 1 minute ago" at bounding box center [595, 371] width 739 height 39
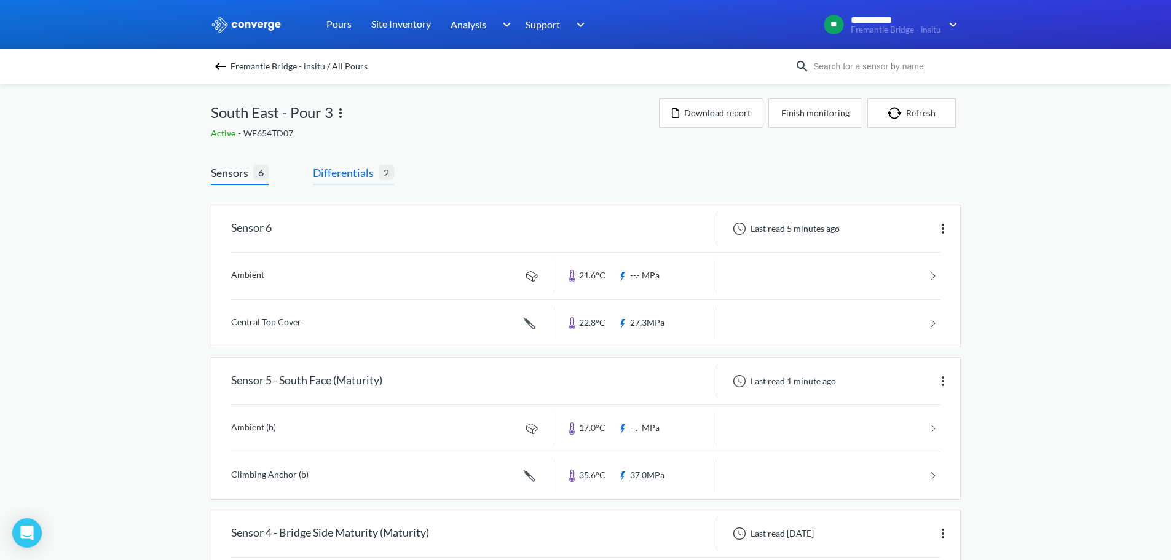
click at [344, 178] on span "Differentials" at bounding box center [346, 172] width 66 height 17
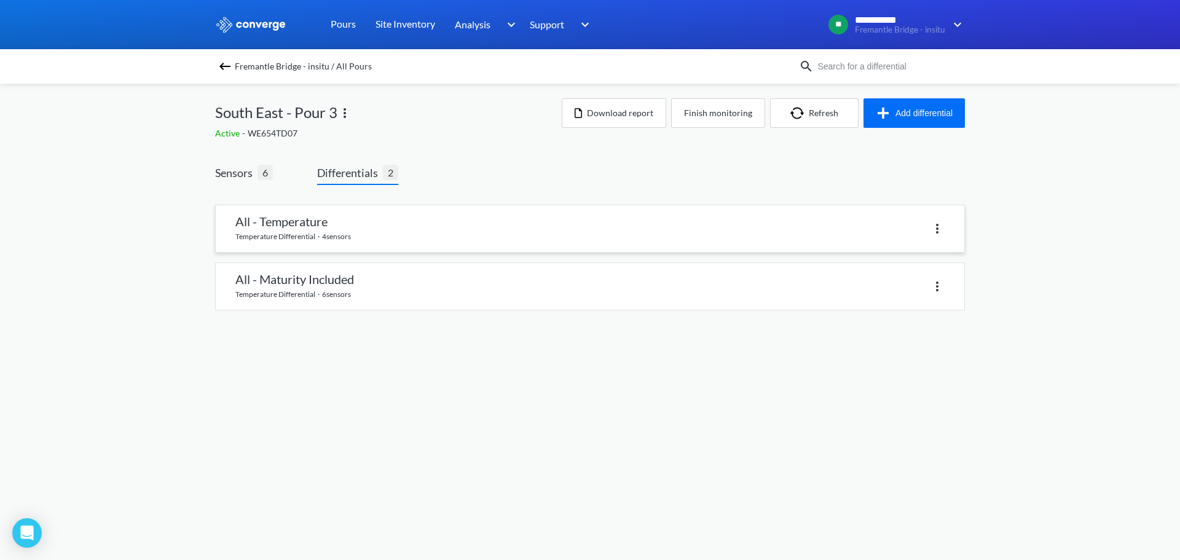
click at [311, 223] on link at bounding box center [590, 228] width 749 height 47
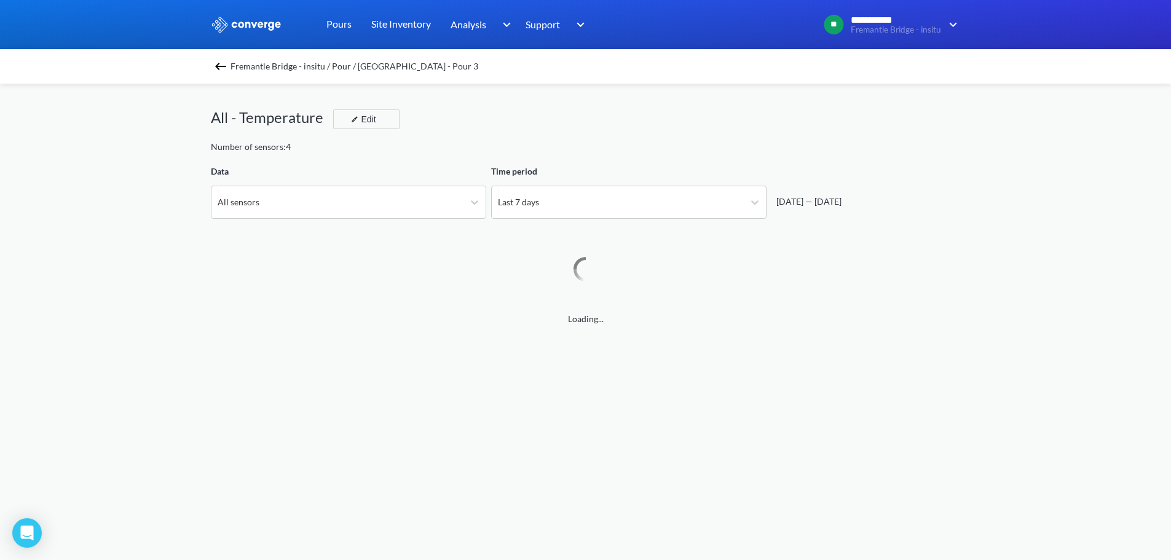
click at [284, 72] on span "Fremantle Bridge - insitu / Pour / [GEOGRAPHIC_DATA] - Pour 3" at bounding box center [355, 66] width 248 height 17
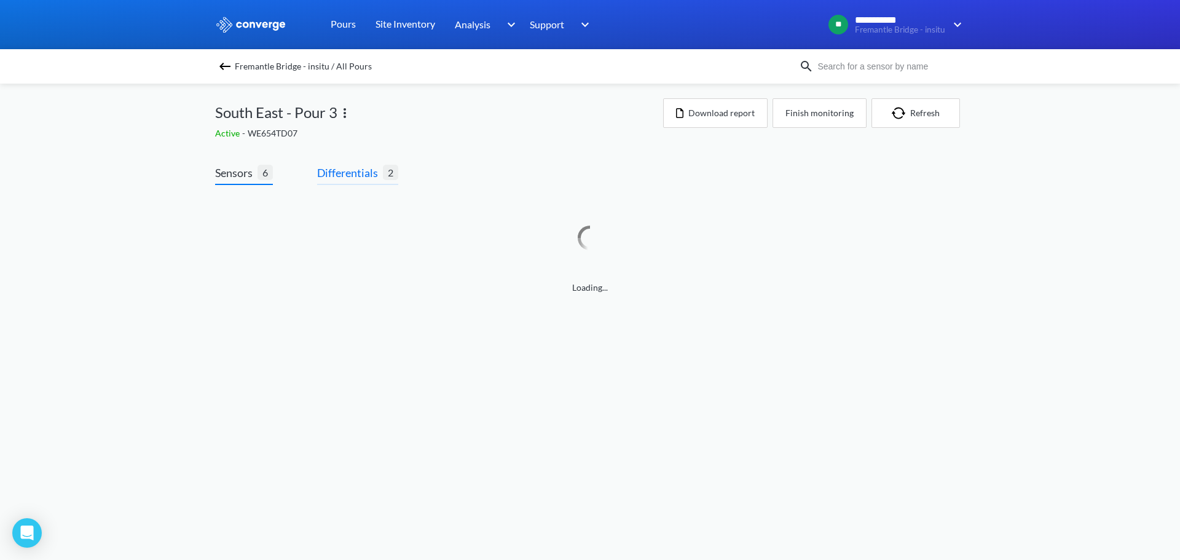
click at [338, 183] on span "Differentials 2" at bounding box center [357, 174] width 81 height 21
click at [368, 175] on span "Differentials" at bounding box center [350, 172] width 66 height 17
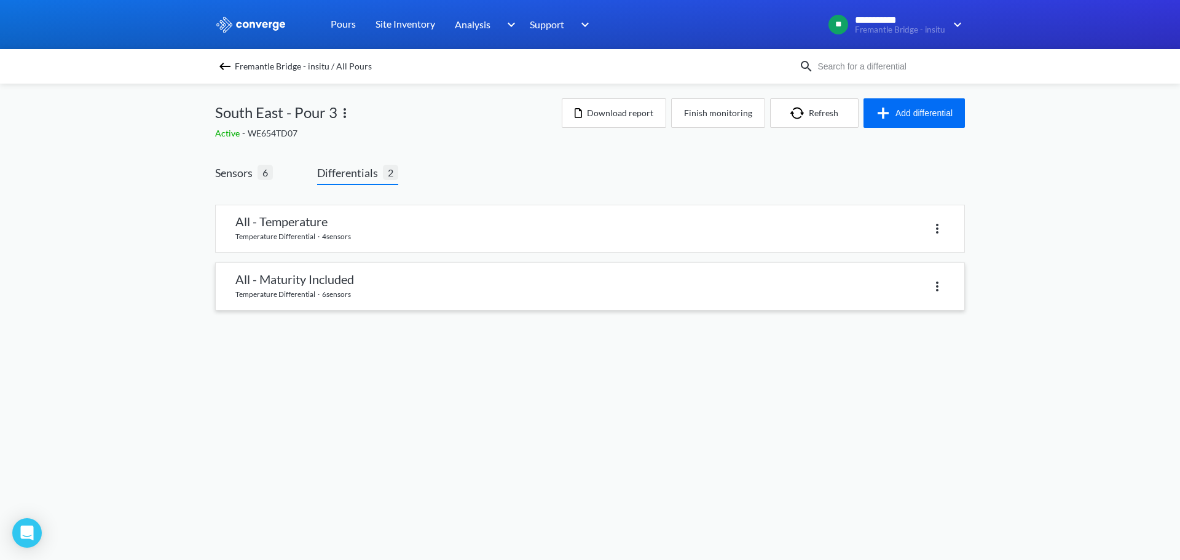
click at [322, 273] on link at bounding box center [590, 286] width 749 height 47
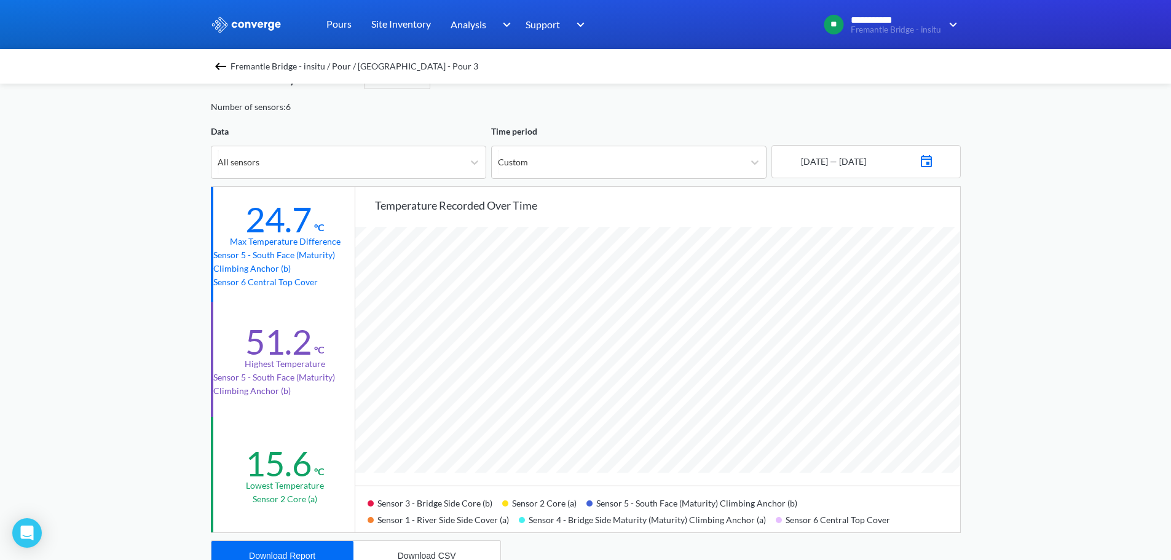
scroll to position [61, 0]
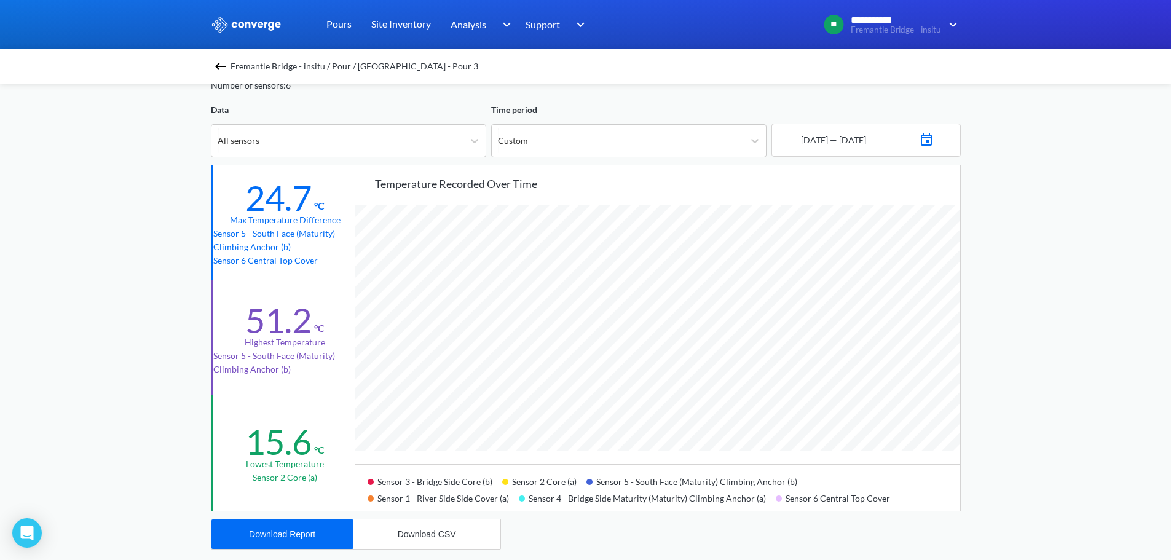
click at [239, 61] on span "Fremantle Bridge - insitu / Pour / [GEOGRAPHIC_DATA] - Pour 3" at bounding box center [355, 66] width 248 height 17
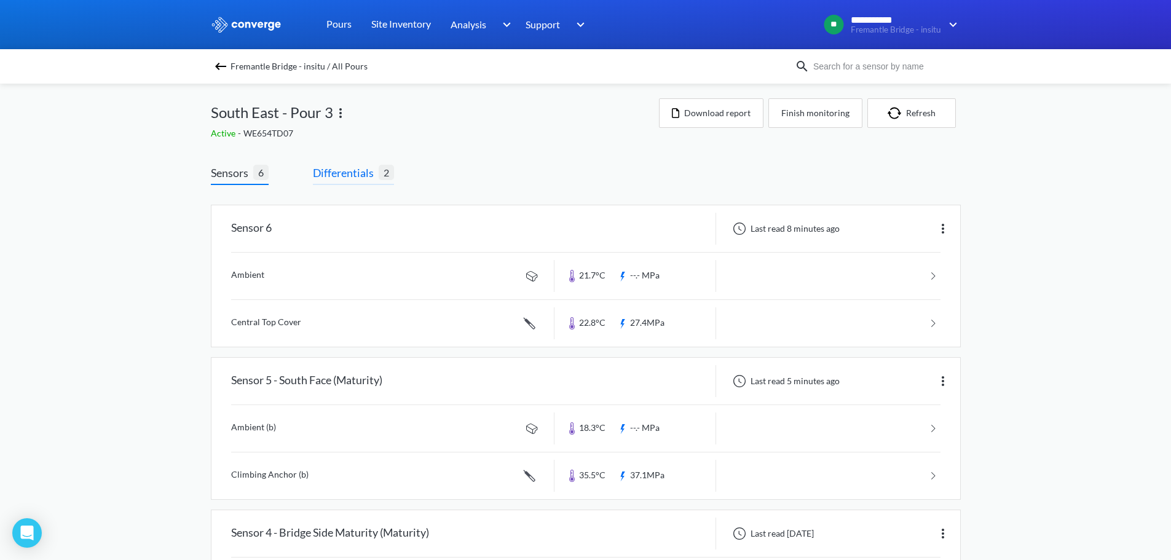
click at [344, 173] on span "Differentials" at bounding box center [346, 172] width 66 height 17
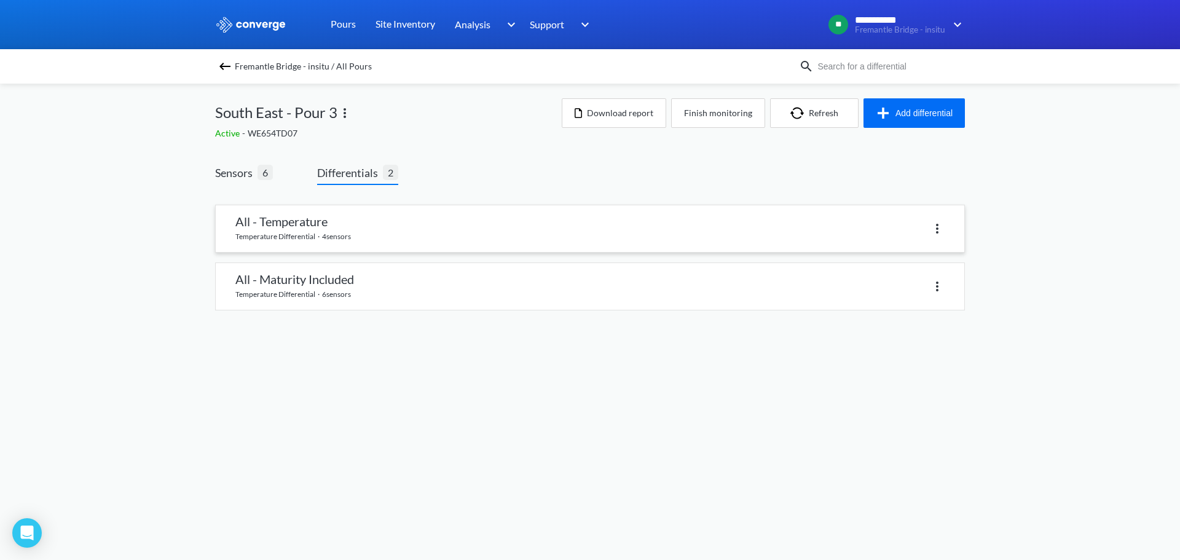
click at [313, 219] on link at bounding box center [590, 228] width 749 height 47
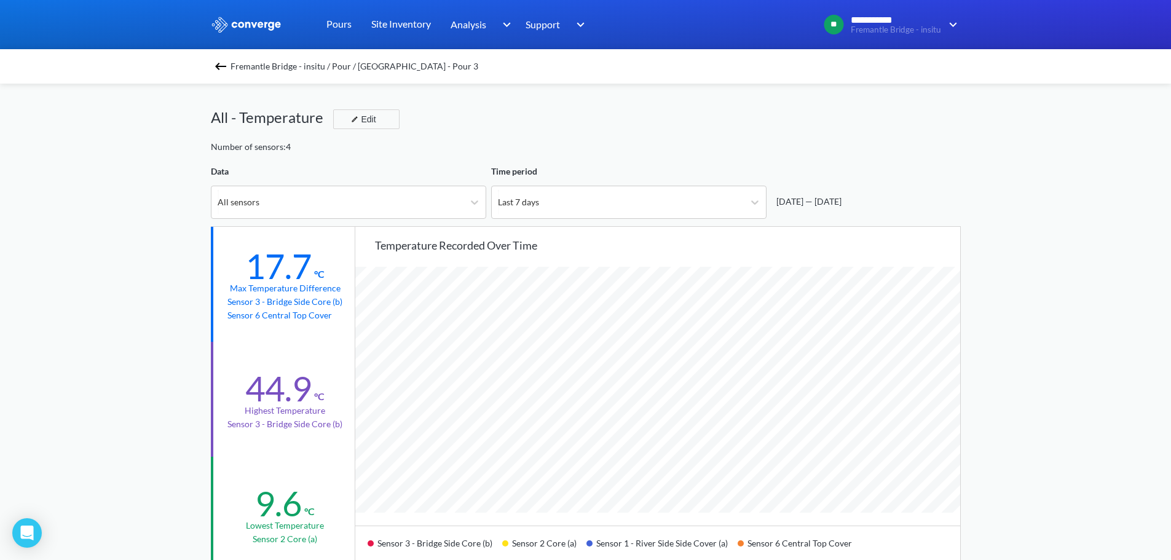
scroll to position [1030, 1171]
click at [743, 182] on div "Time period Last 7 days" at bounding box center [626, 192] width 280 height 54
click at [732, 192] on div "Last 7 days" at bounding box center [618, 202] width 252 height 32
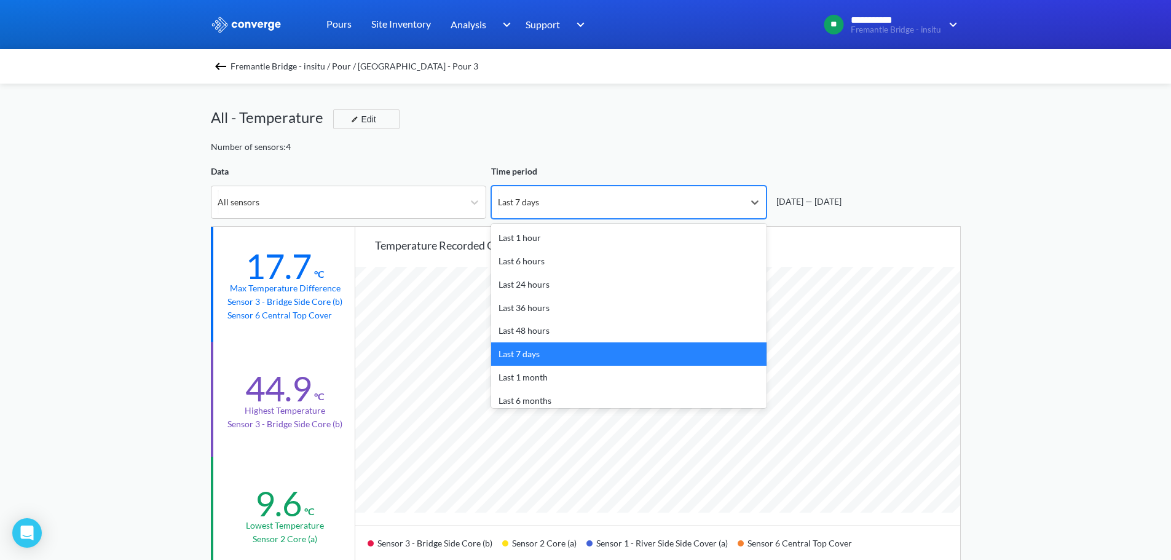
scroll to position [54, 0]
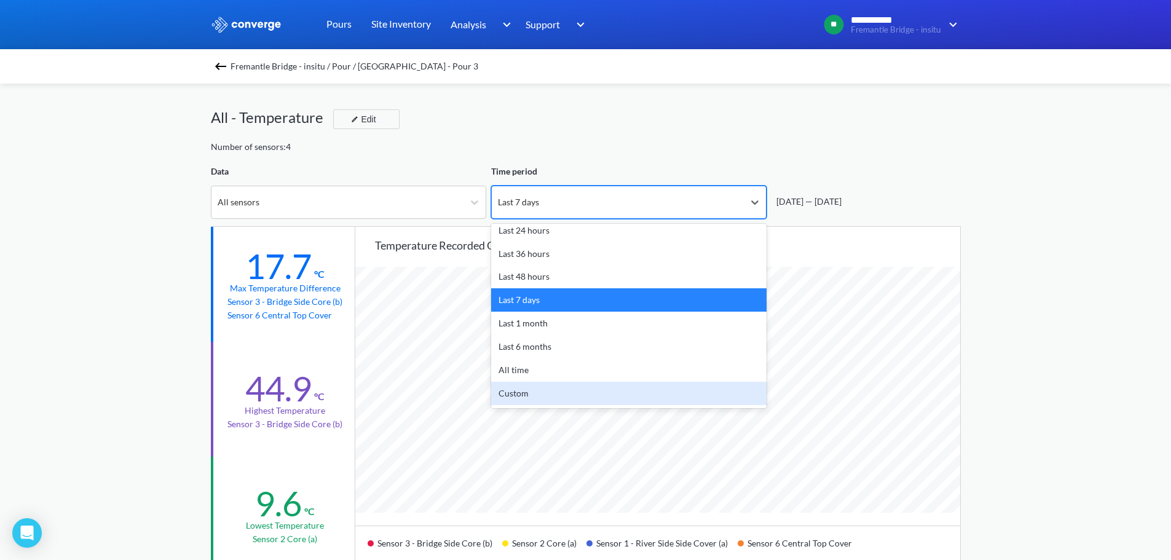
click at [537, 394] on div "Custom" at bounding box center [628, 393] width 275 height 23
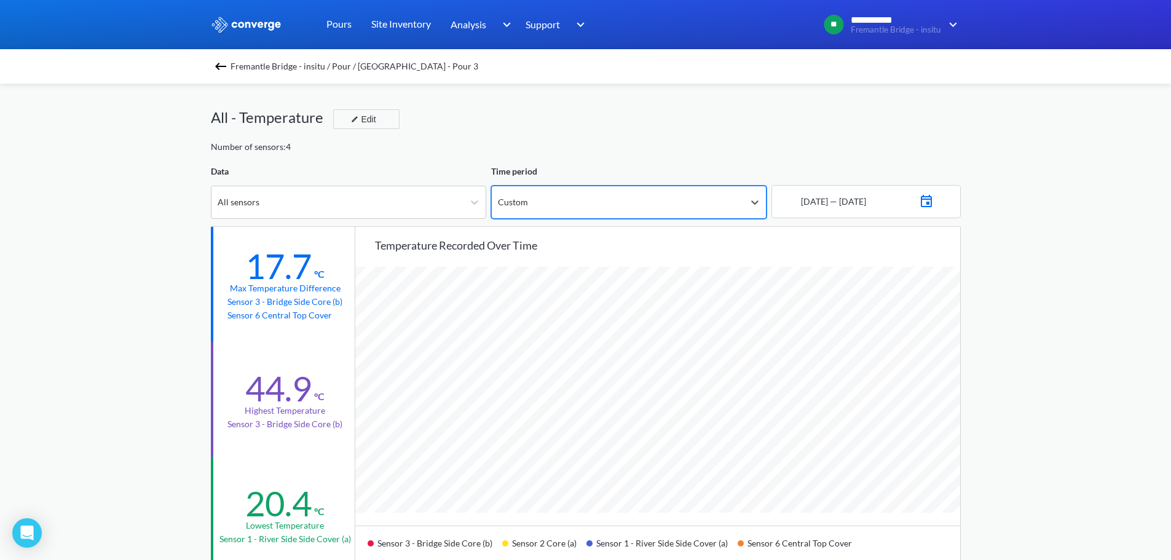
scroll to position [1030, 1171]
click at [934, 205] on img at bounding box center [926, 199] width 15 height 17
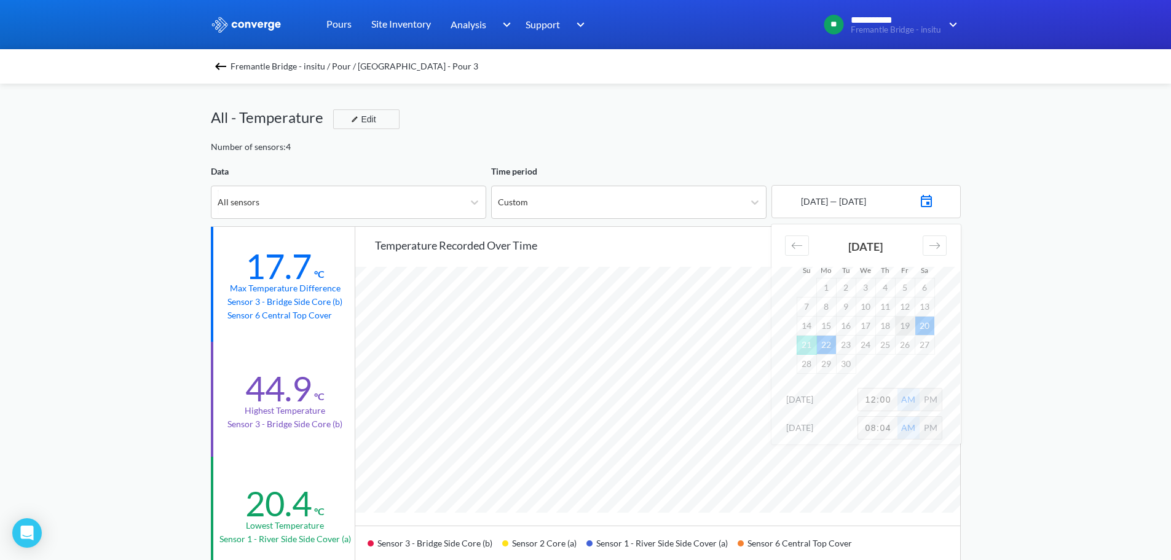
click at [901, 325] on td "19" at bounding box center [905, 325] width 20 height 19
click at [1012, 253] on div "**********" at bounding box center [585, 515] width 1171 height 1030
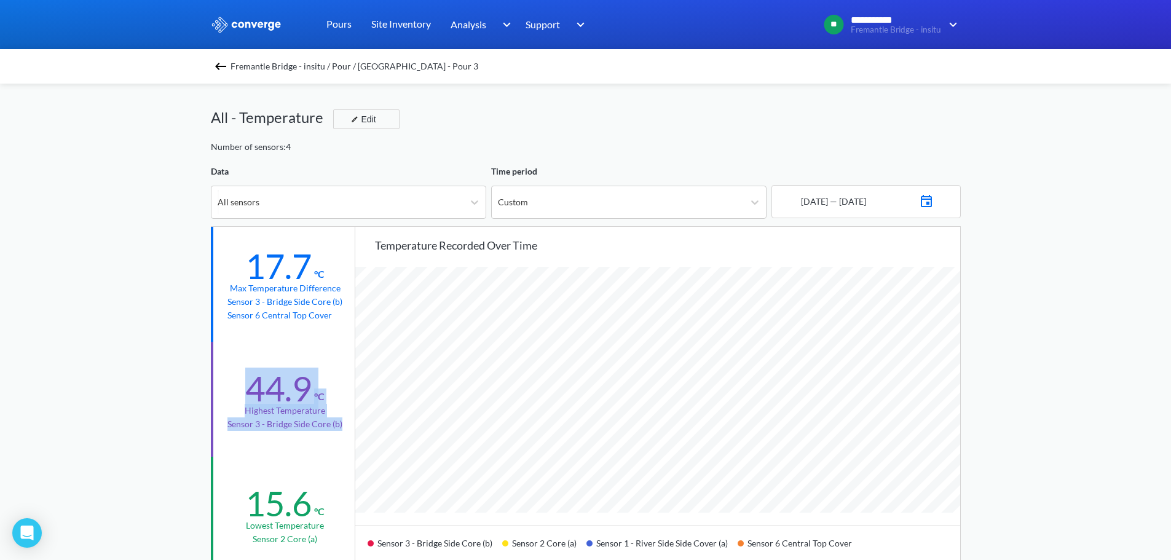
drag, startPoint x: 232, startPoint y: 399, endPoint x: 344, endPoint y: 427, distance: 114.8
click at [344, 427] on div "44.9 °C Highest temperature Sensor 3 - Bridge Side Core (b)" at bounding box center [284, 399] width 146 height 115
click at [339, 68] on span "Fremantle Bridge - insitu / Pour / [GEOGRAPHIC_DATA] - Pour 3" at bounding box center [355, 66] width 248 height 17
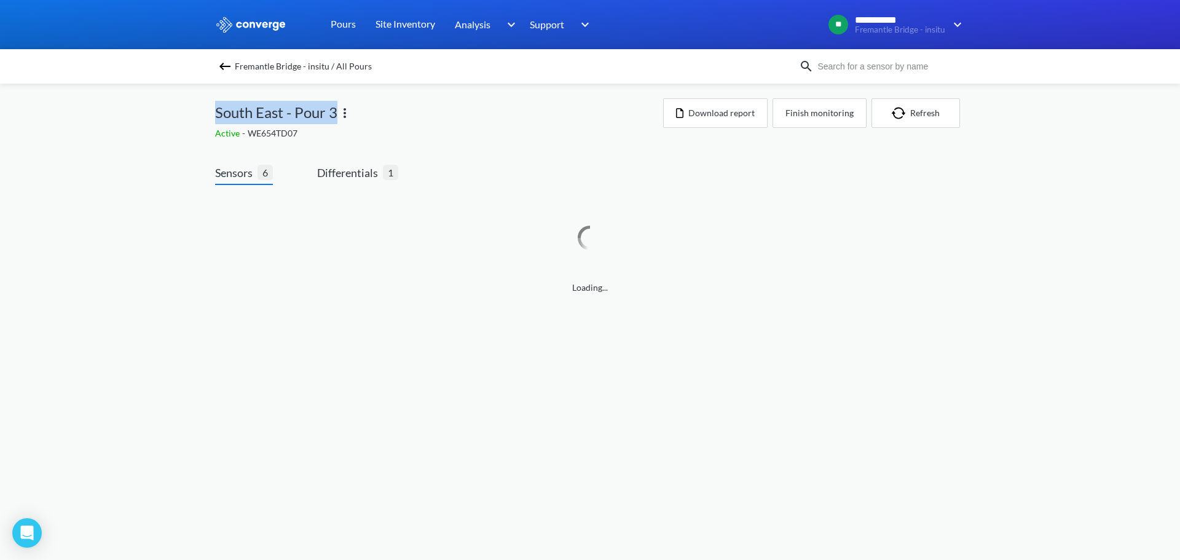
drag, startPoint x: 213, startPoint y: 108, endPoint x: 336, endPoint y: 122, distance: 123.2
click at [336, 122] on div "**********" at bounding box center [590, 159] width 1180 height 319
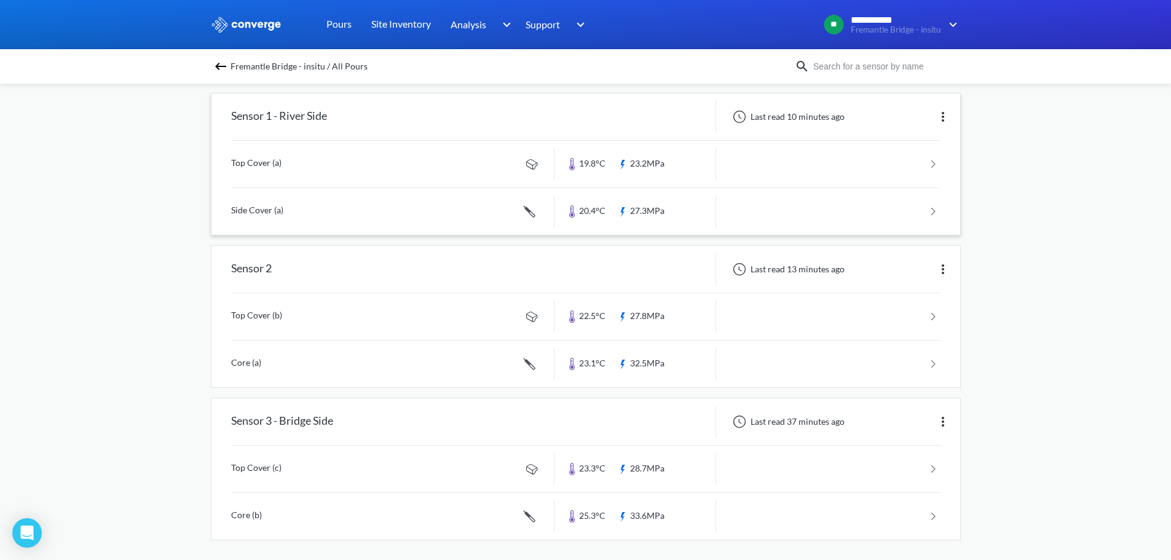
scroll to position [574, 0]
